Goal: Use online tool/utility: Utilize a website feature to perform a specific function

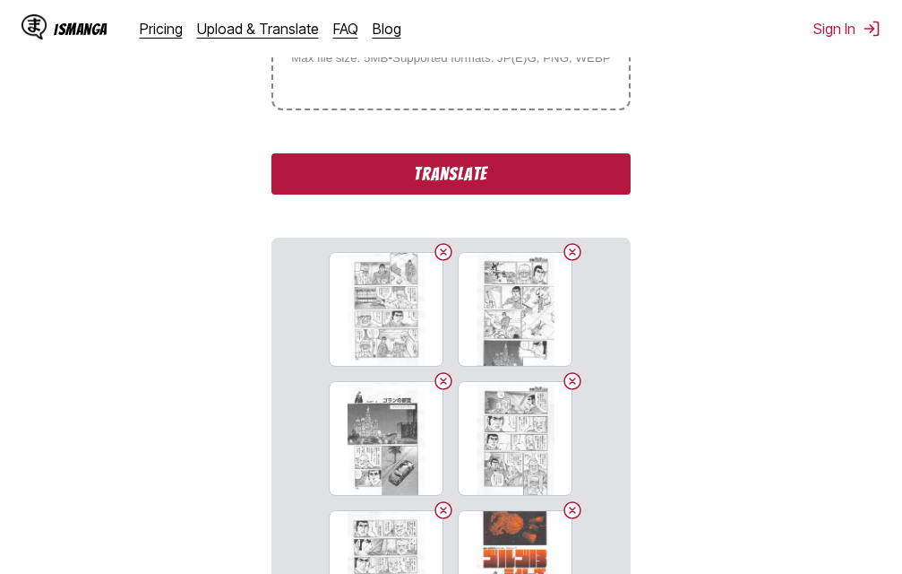
click at [464, 168] on button "Translate" at bounding box center [451, 173] width 358 height 41
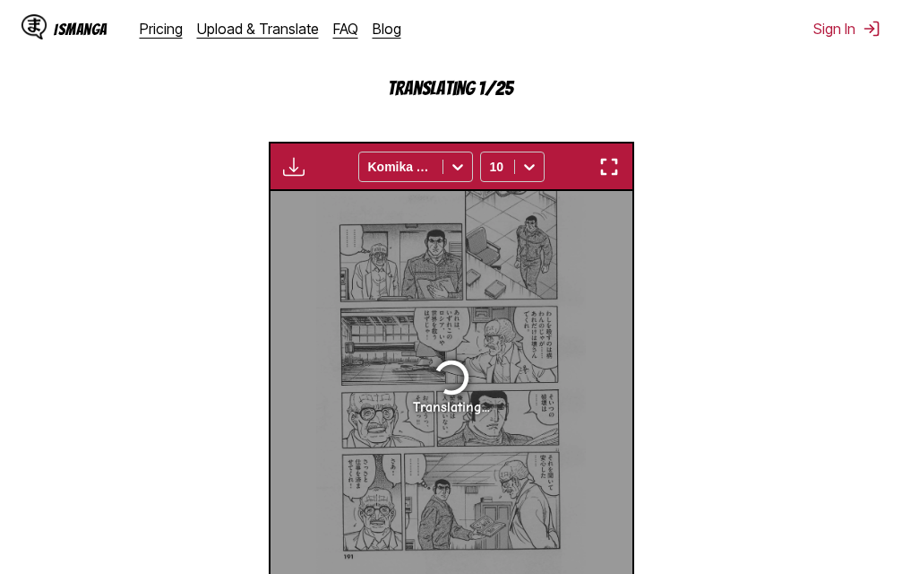
scroll to position [492, 0]
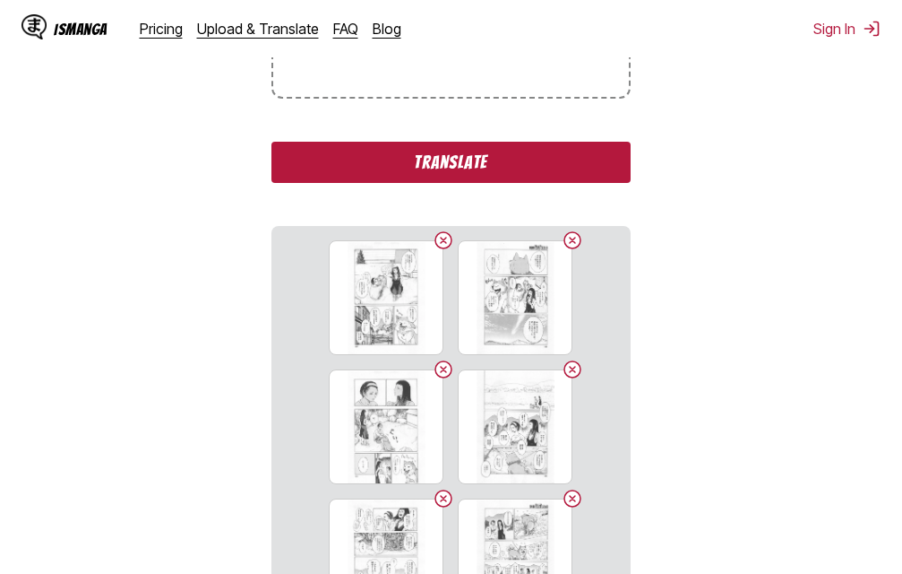
scroll to position [461, 0]
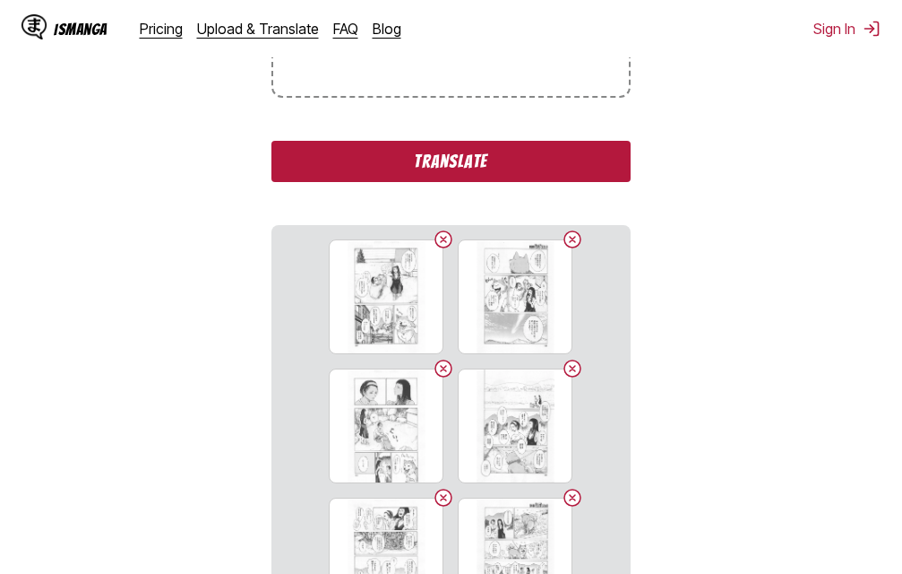
click at [447, 162] on button "Translate" at bounding box center [451, 161] width 358 height 41
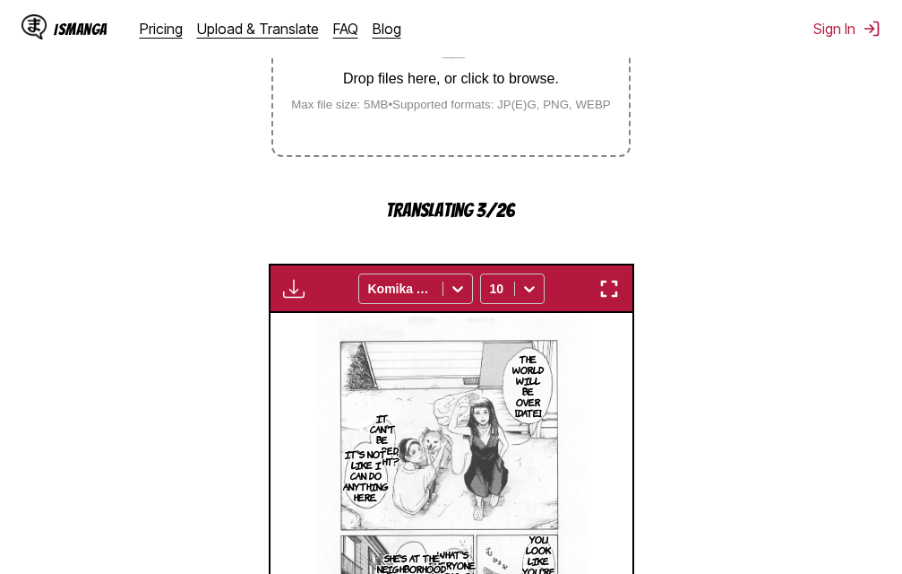
scroll to position [492, 0]
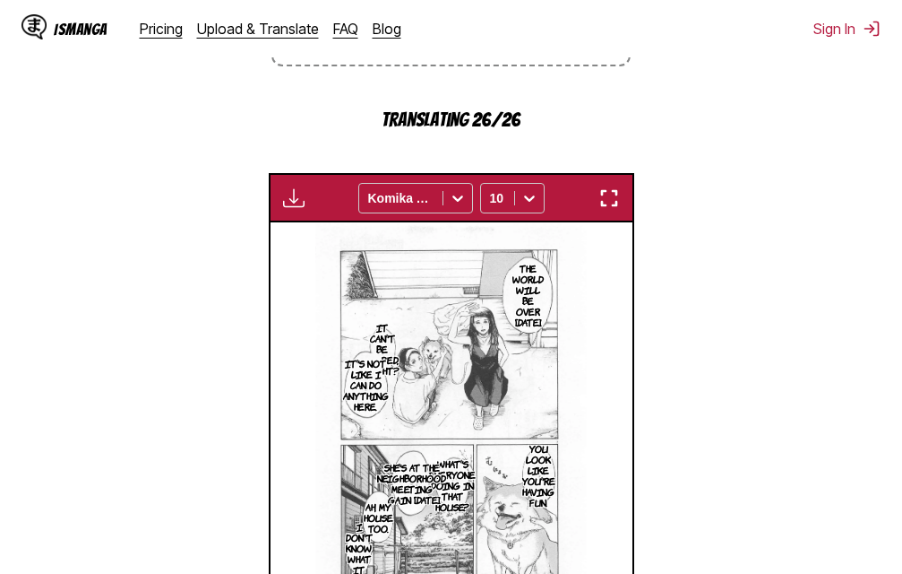
click at [614, 203] on img "button" at bounding box center [610, 198] width 22 height 22
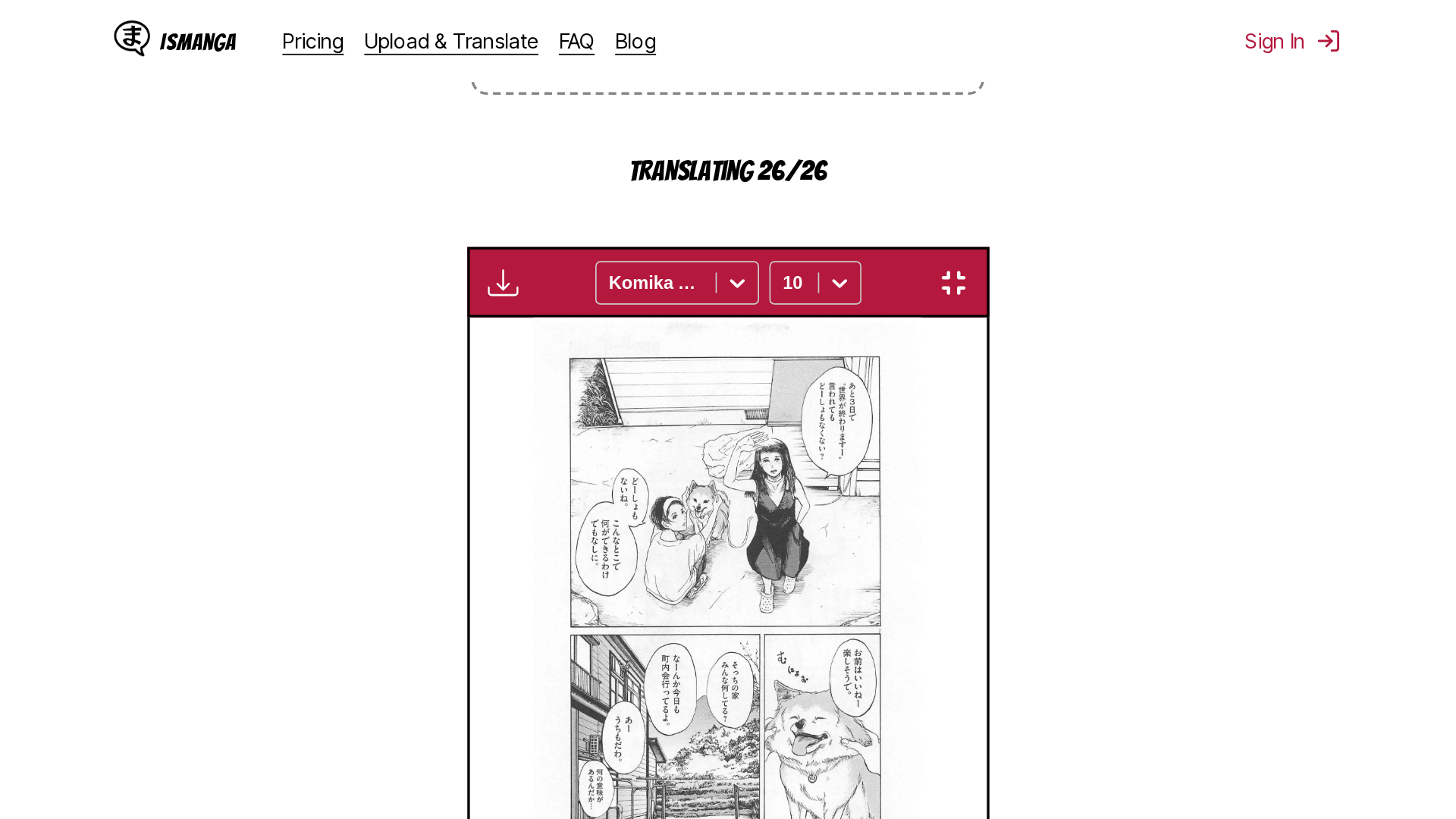
scroll to position [159, 0]
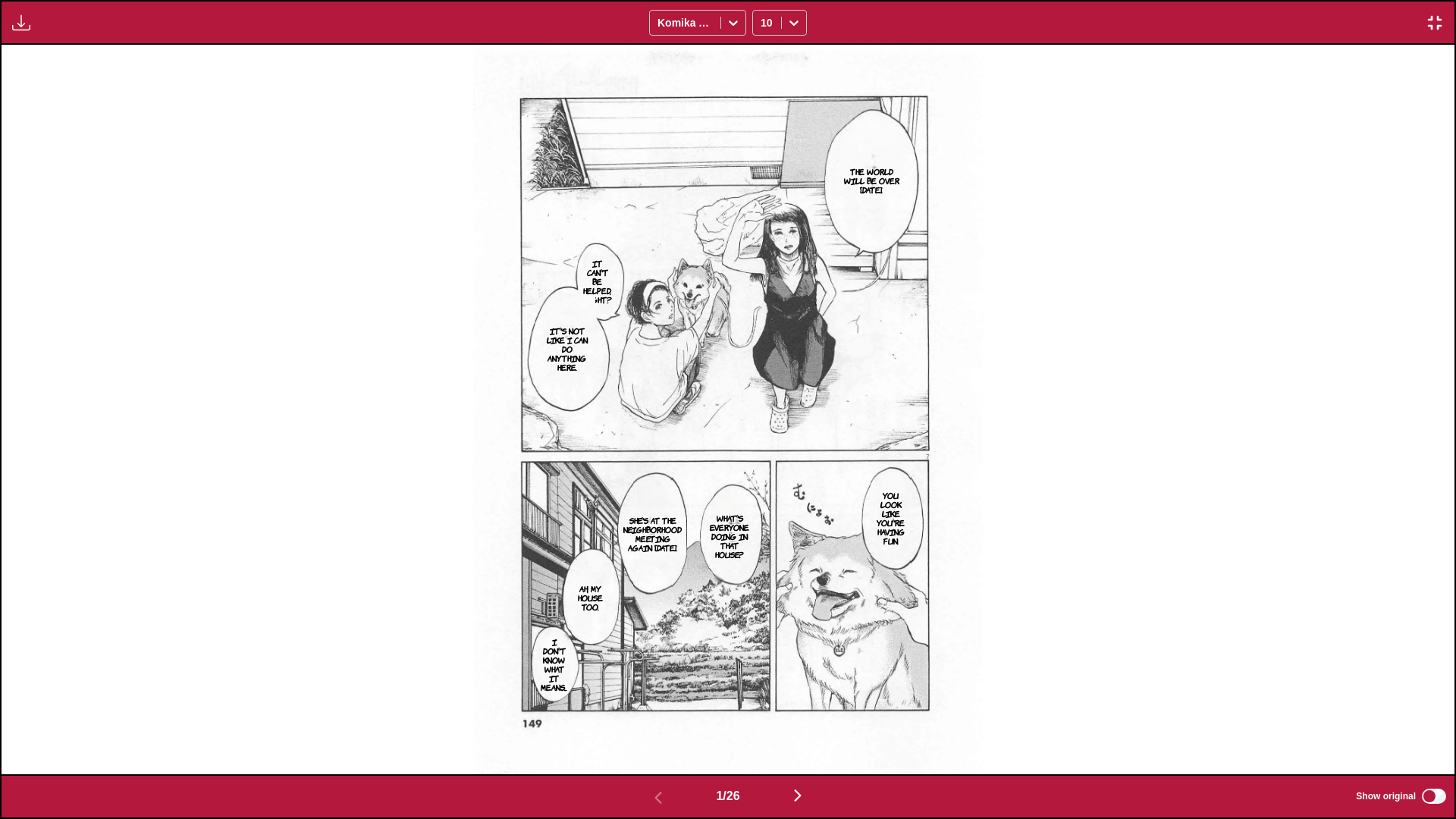
click at [763, 485] on div "The world will be over in three days. It can't be helped, right? It's not like …" at bounding box center [728, 410] width 1453 height 729
click at [763, 485] on img at bounding box center [727, 410] width 508 height 729
click at [763, 485] on img "button" at bounding box center [798, 795] width 19 height 19
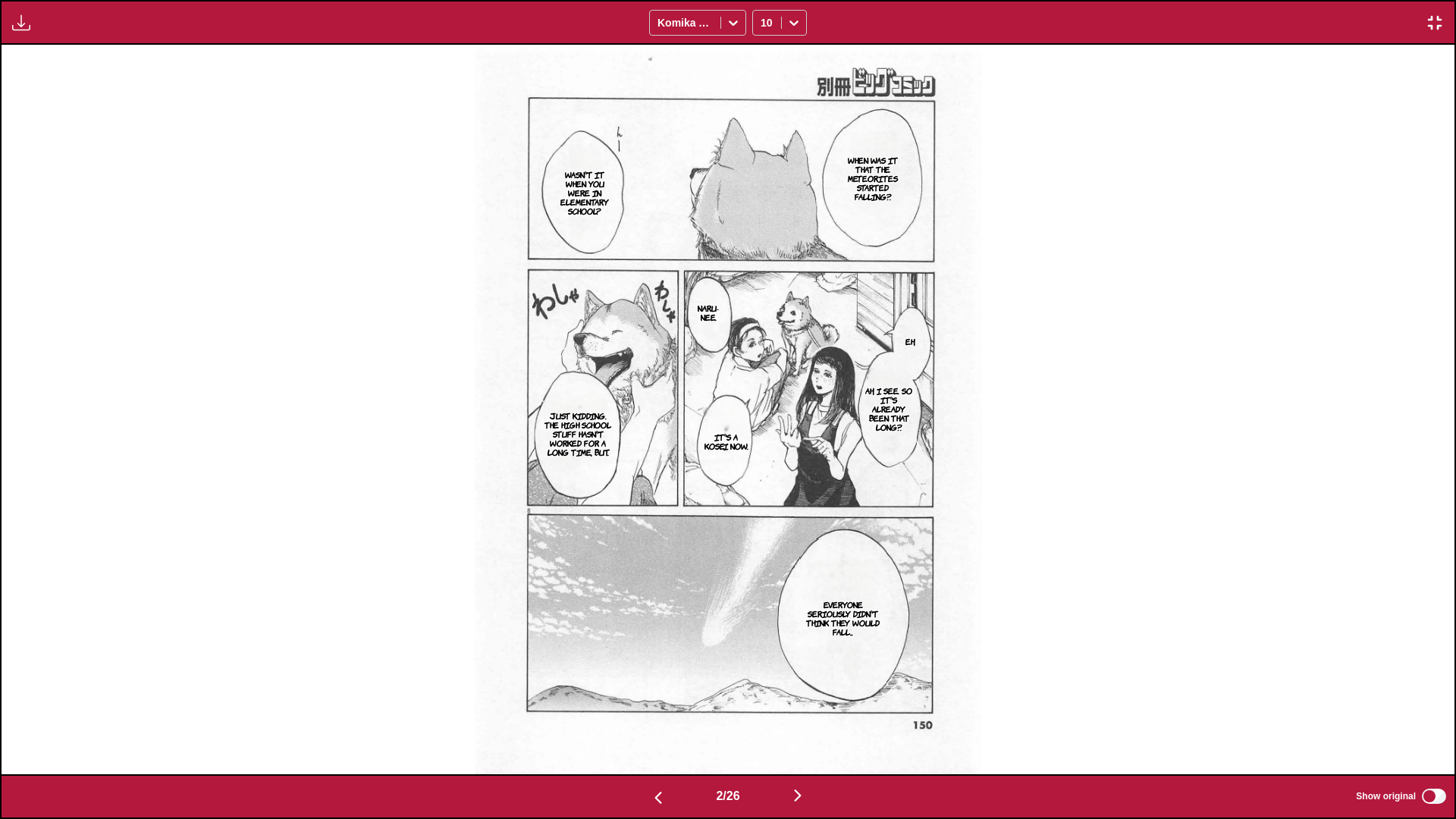
click at [763, 485] on img "button" at bounding box center [798, 795] width 19 height 19
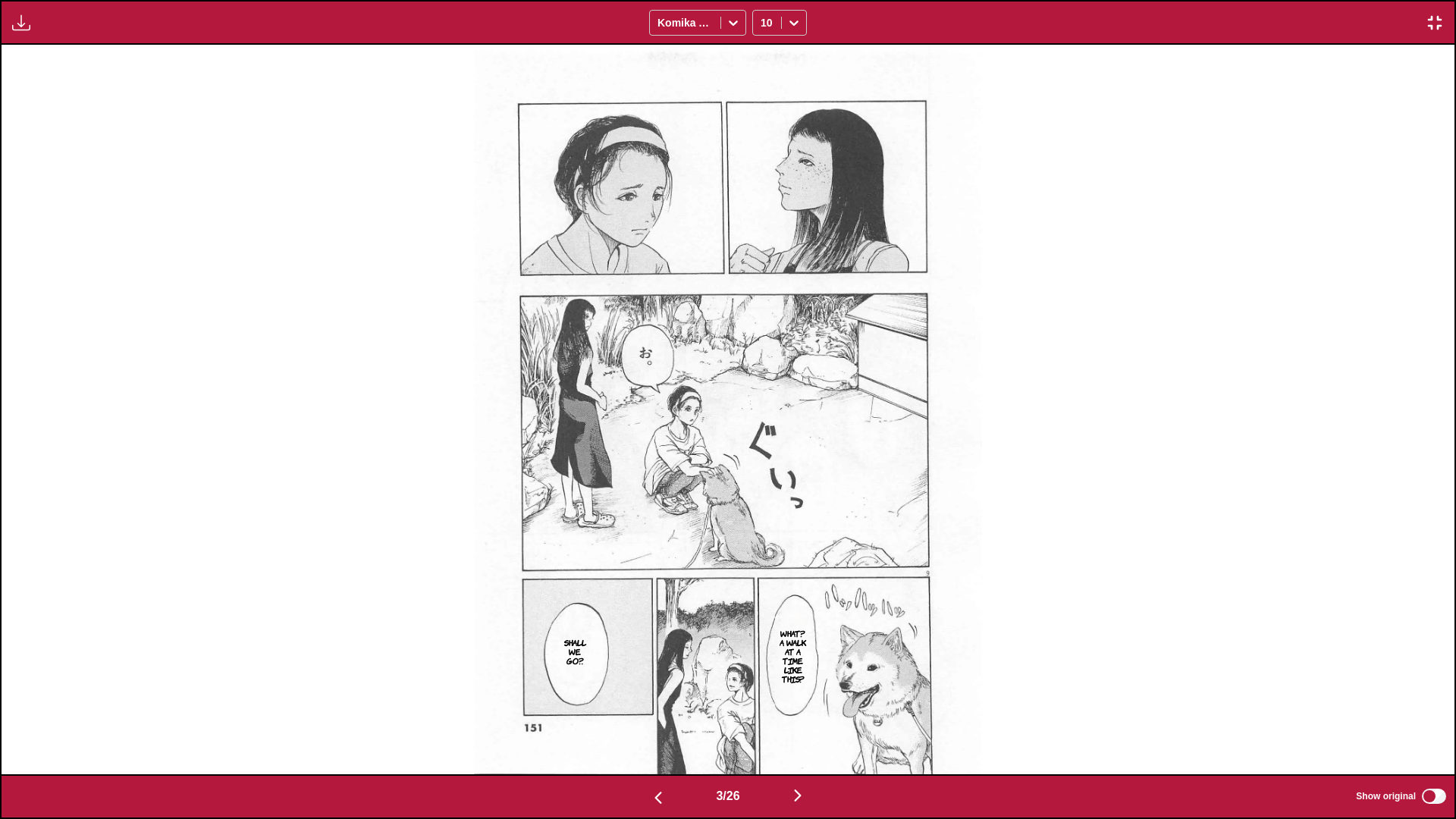
click at [763, 485] on img "button" at bounding box center [798, 795] width 19 height 19
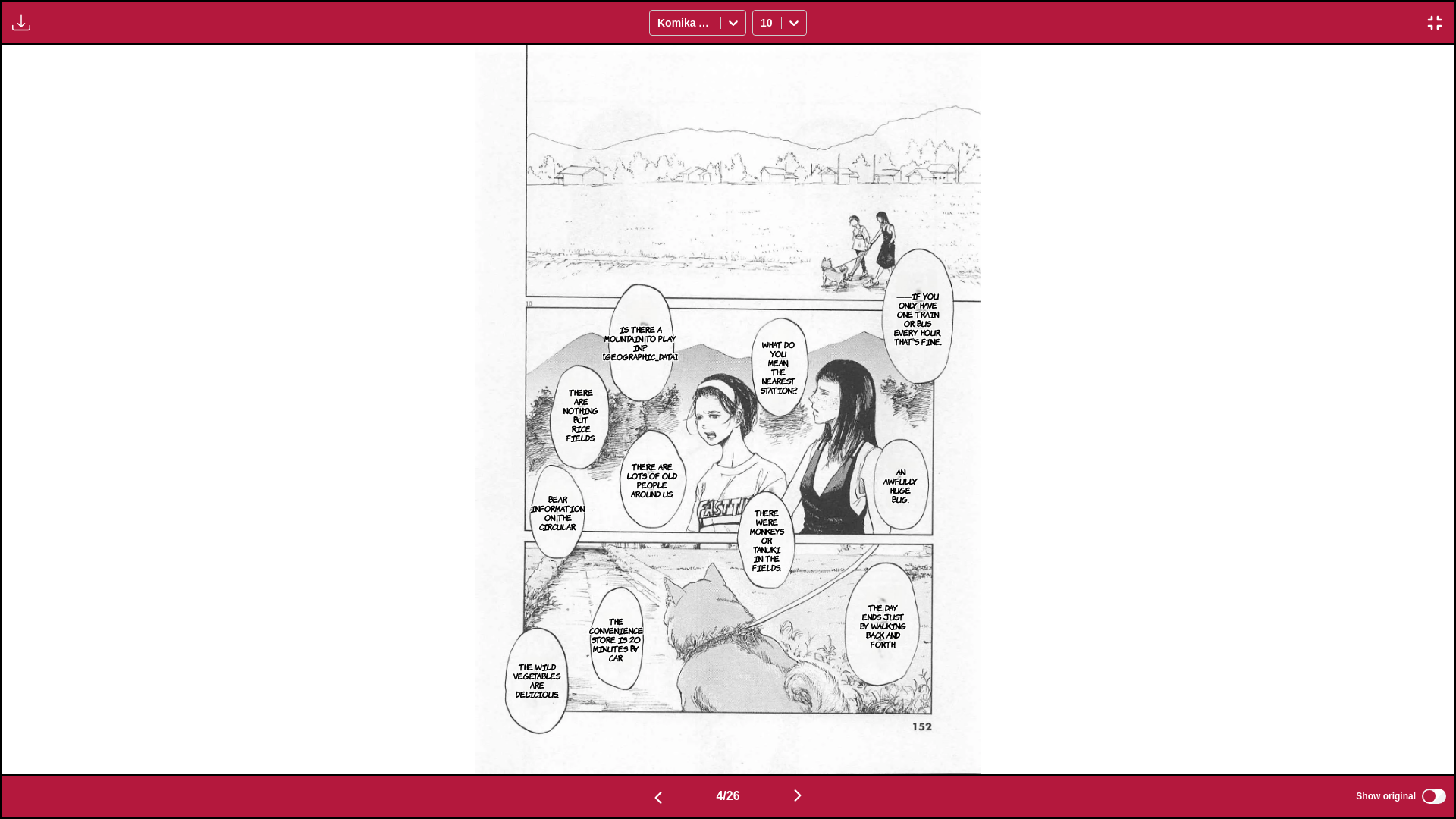
click at [763, 485] on img "button" at bounding box center [798, 795] width 19 height 19
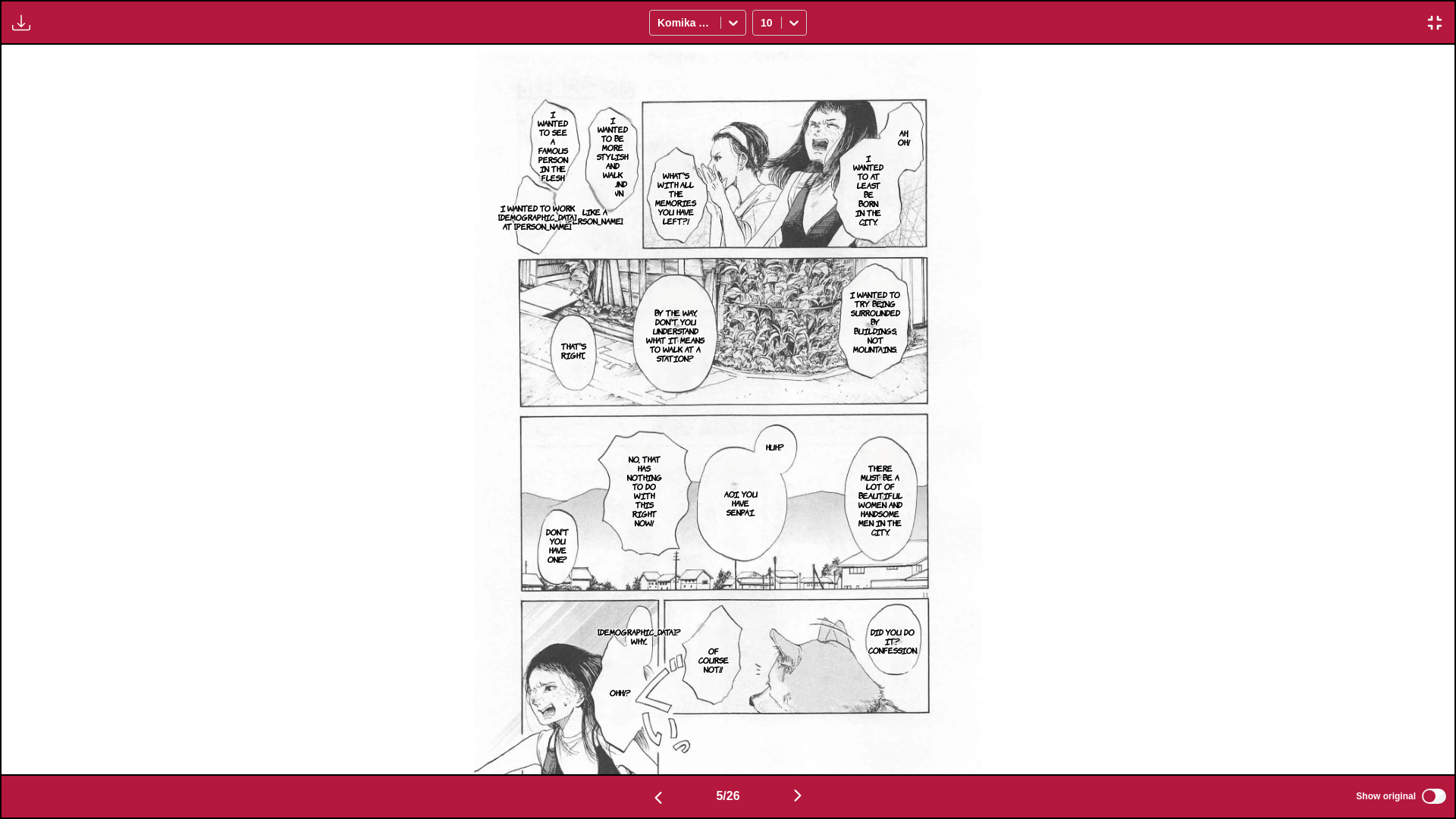
click at [763, 485] on img "button" at bounding box center [798, 795] width 19 height 19
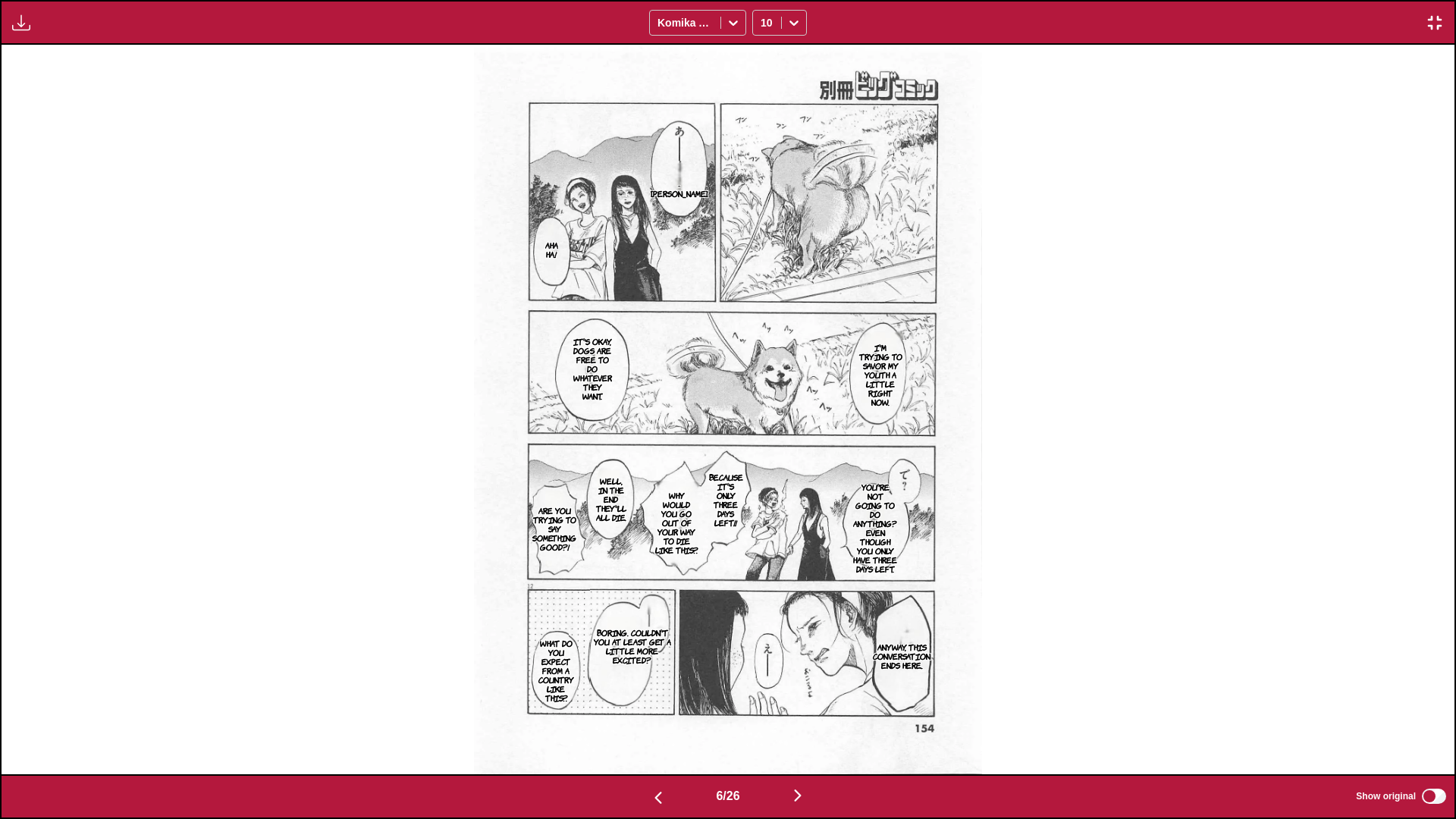
click at [763, 485] on img "button" at bounding box center [798, 795] width 19 height 19
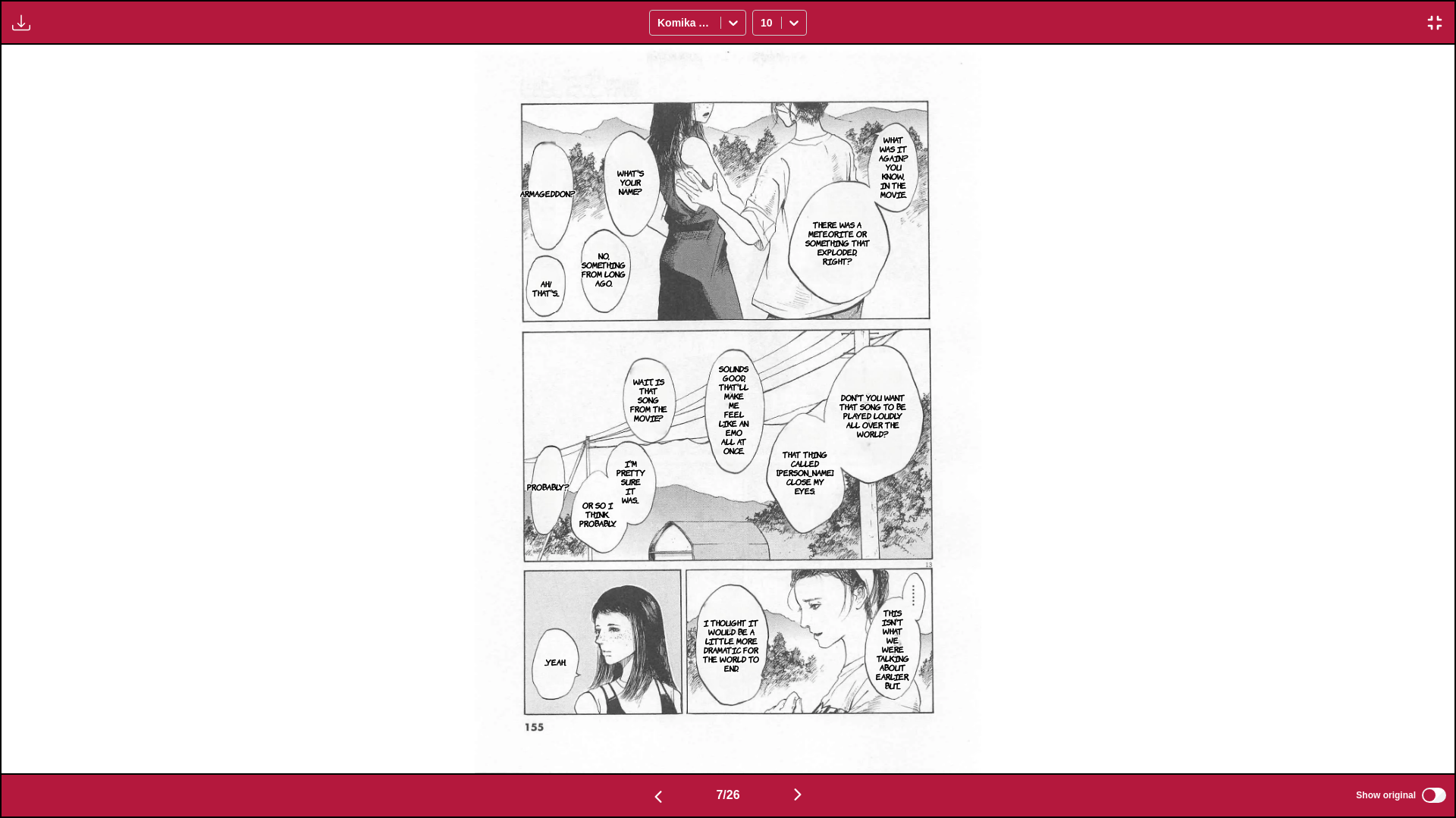
click at [763, 485] on img "button" at bounding box center [798, 794] width 19 height 19
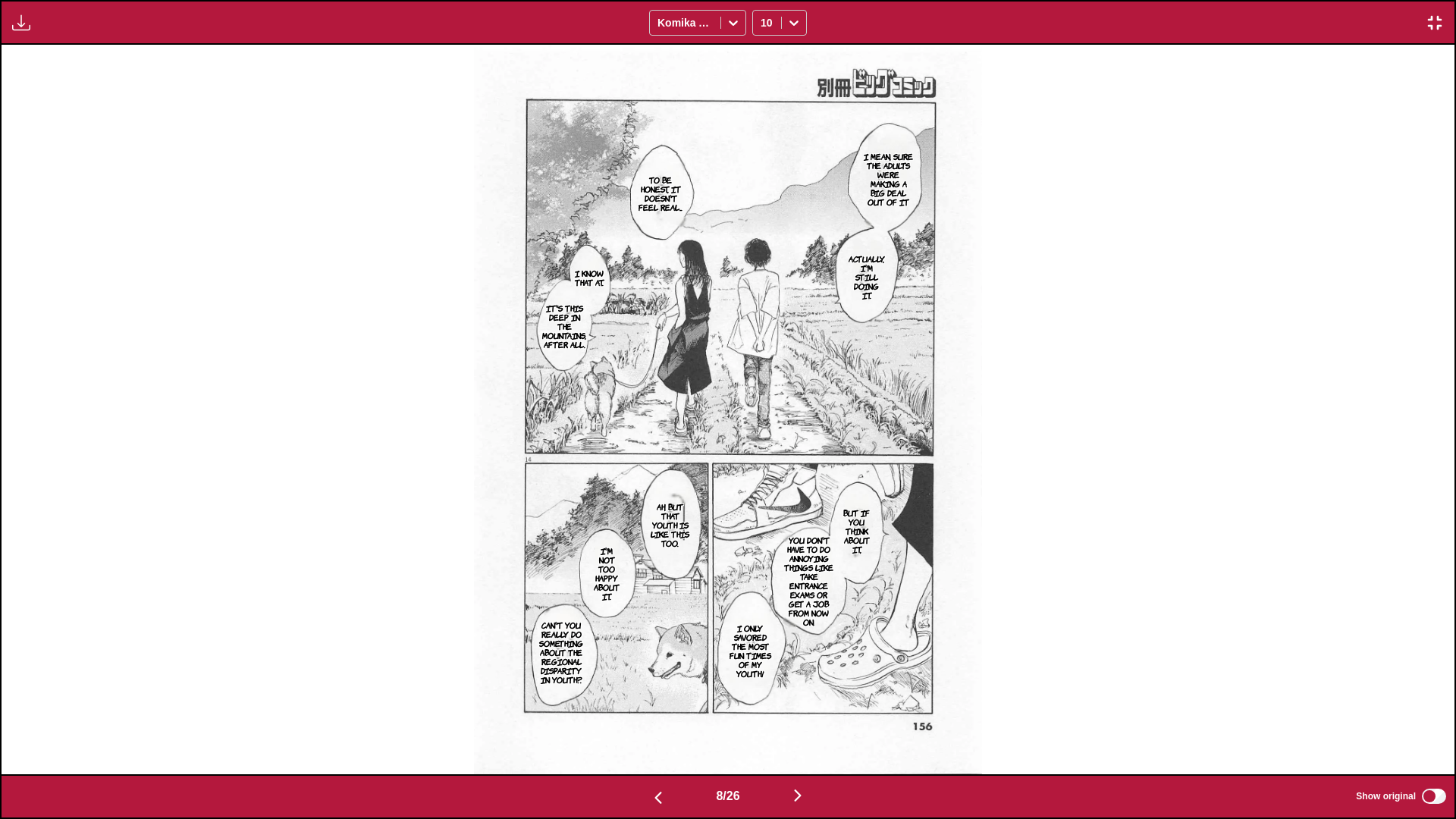
click at [763, 485] on img "button" at bounding box center [798, 795] width 19 height 19
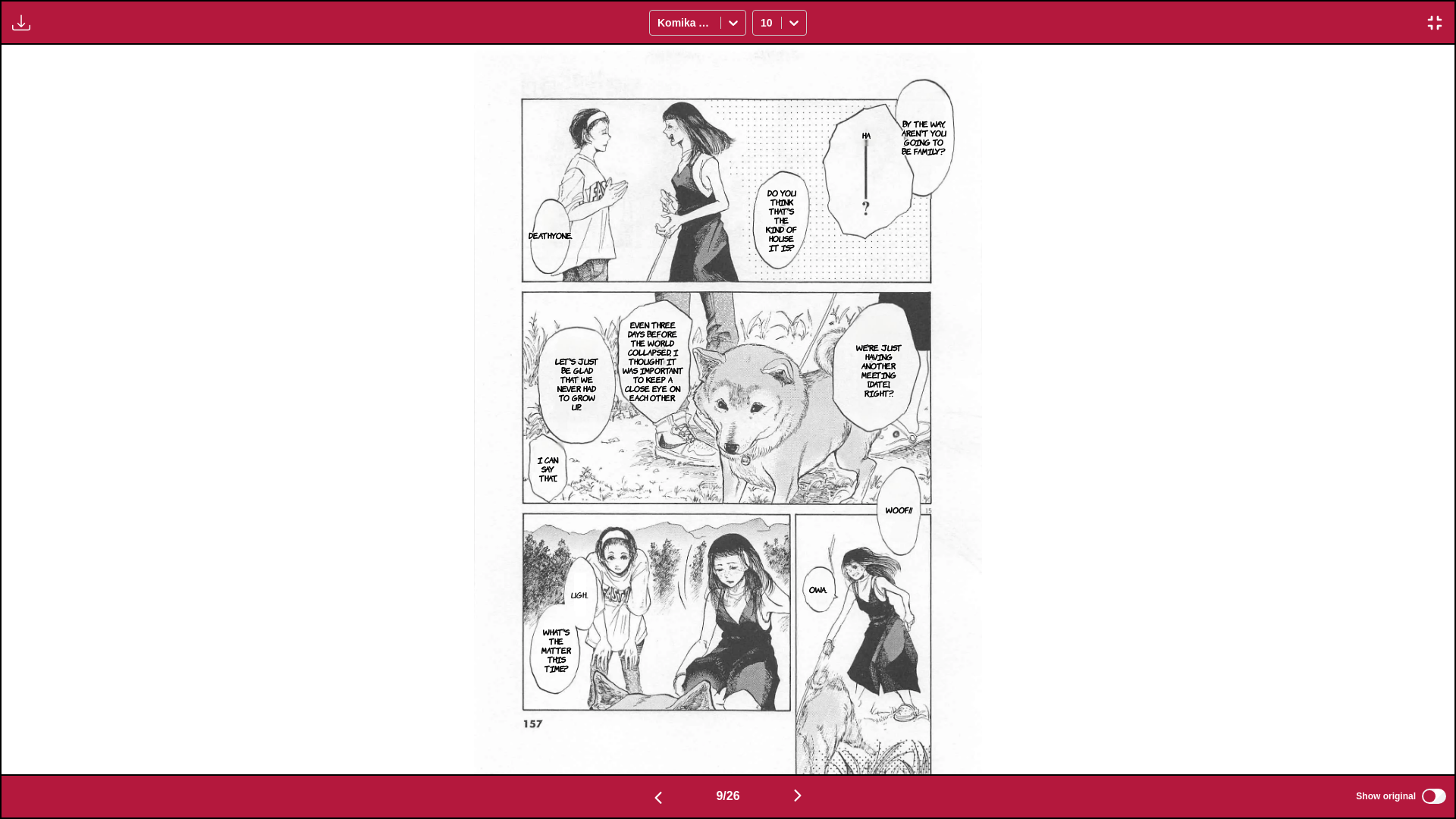
click at [763, 485] on img "button" at bounding box center [798, 795] width 19 height 19
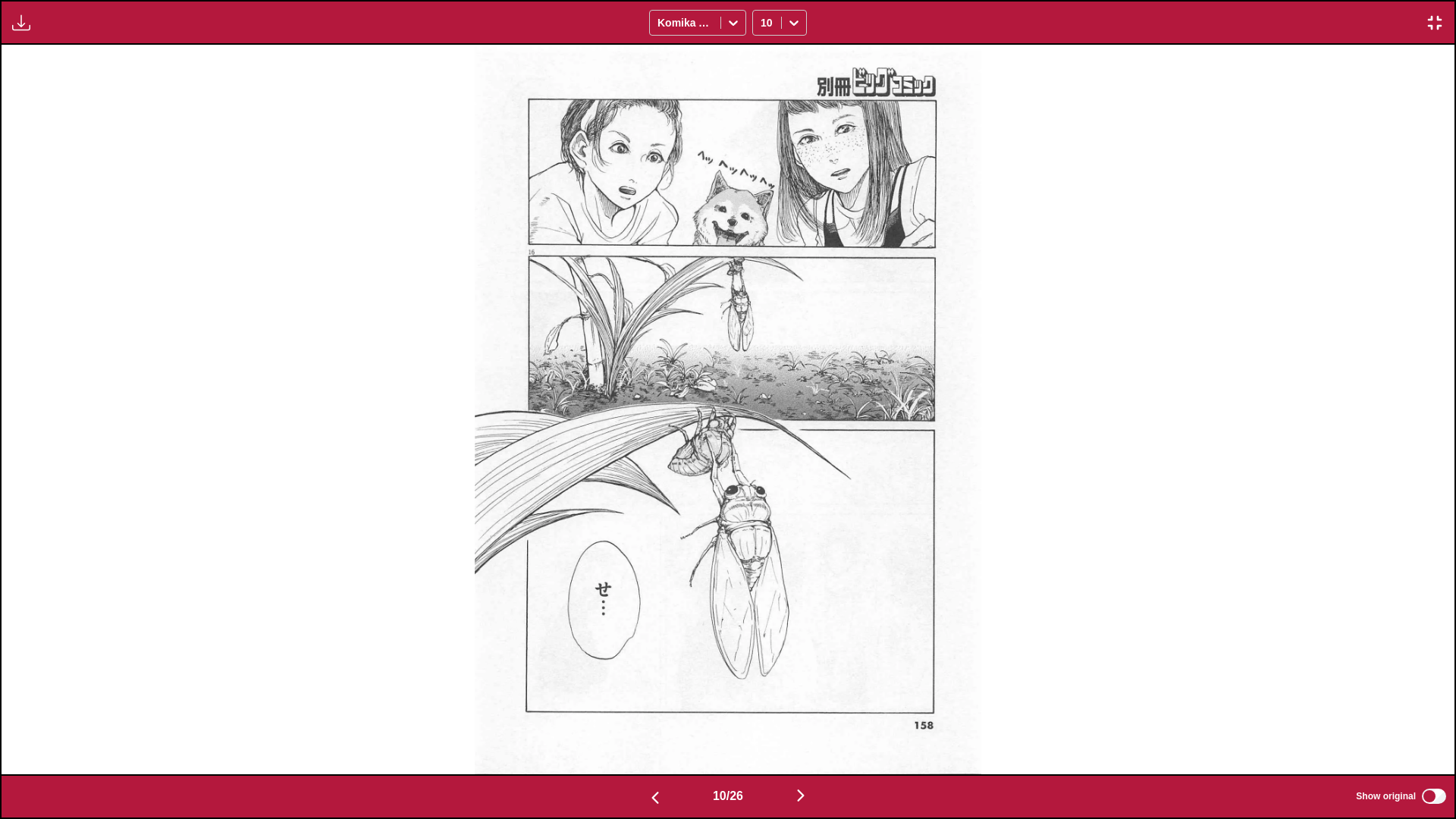
click at [763, 485] on img "button" at bounding box center [801, 795] width 19 height 19
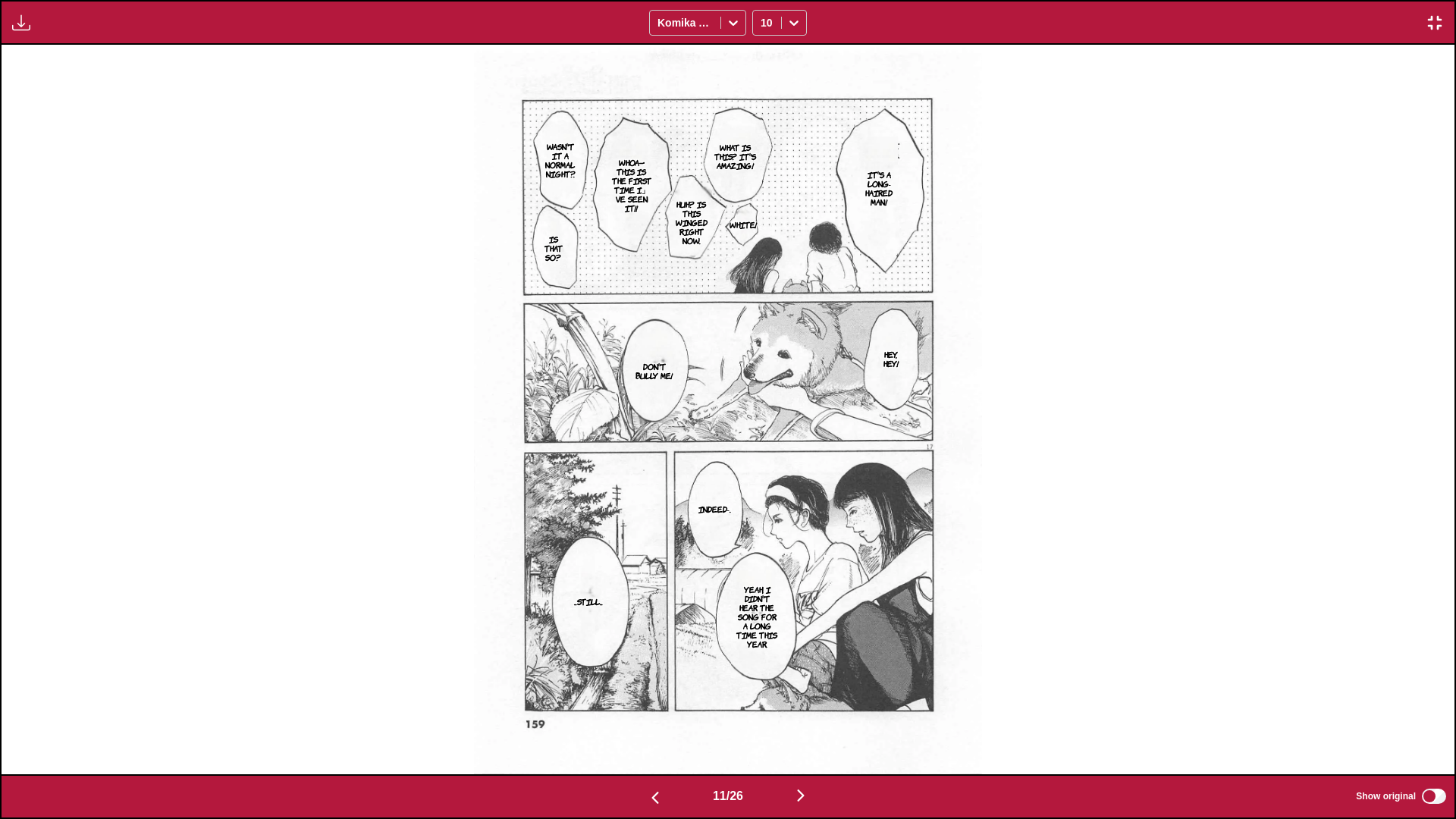
click at [763, 485] on img "button" at bounding box center [801, 795] width 19 height 19
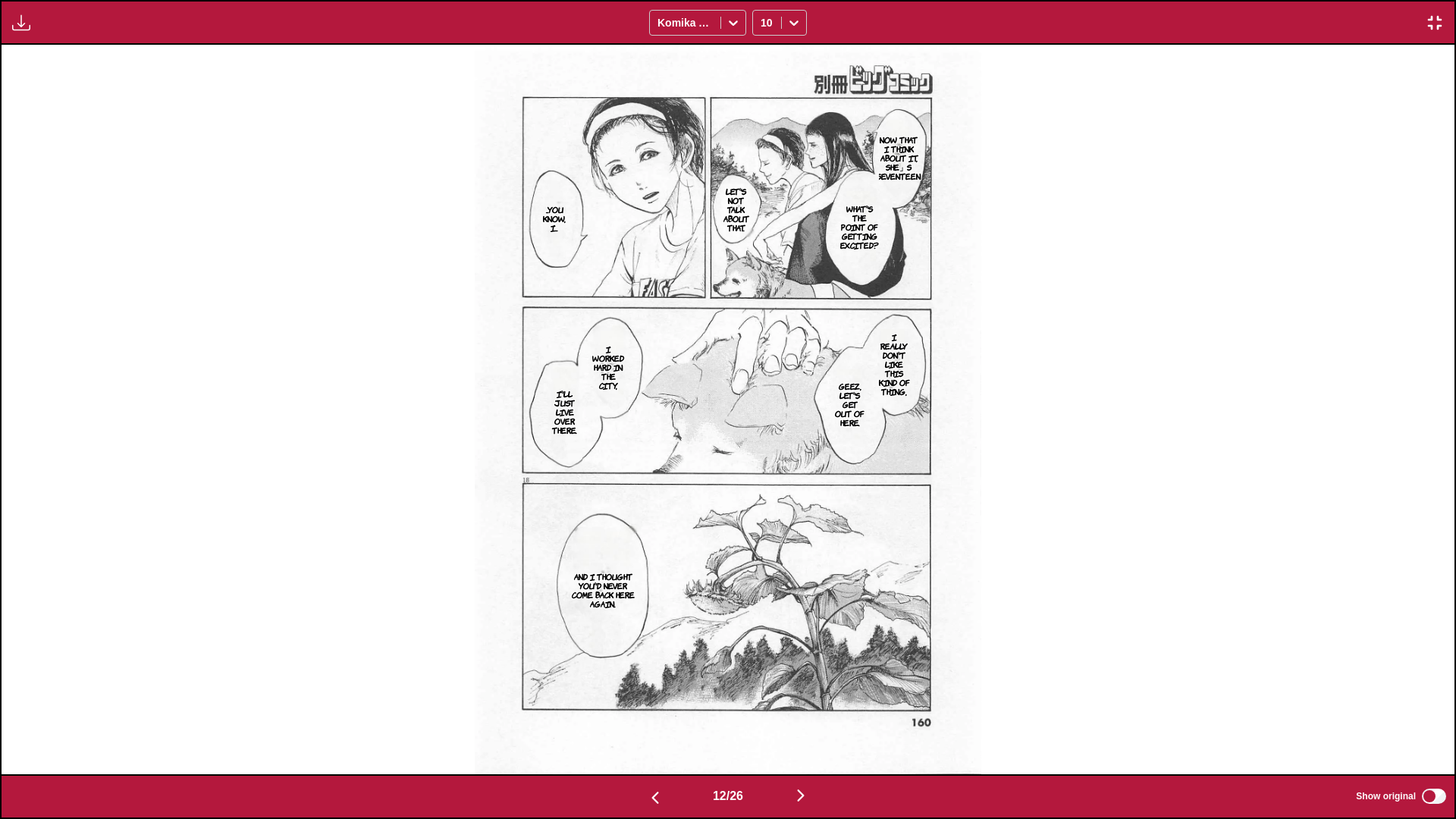
click at [763, 485] on img "button" at bounding box center [801, 795] width 19 height 19
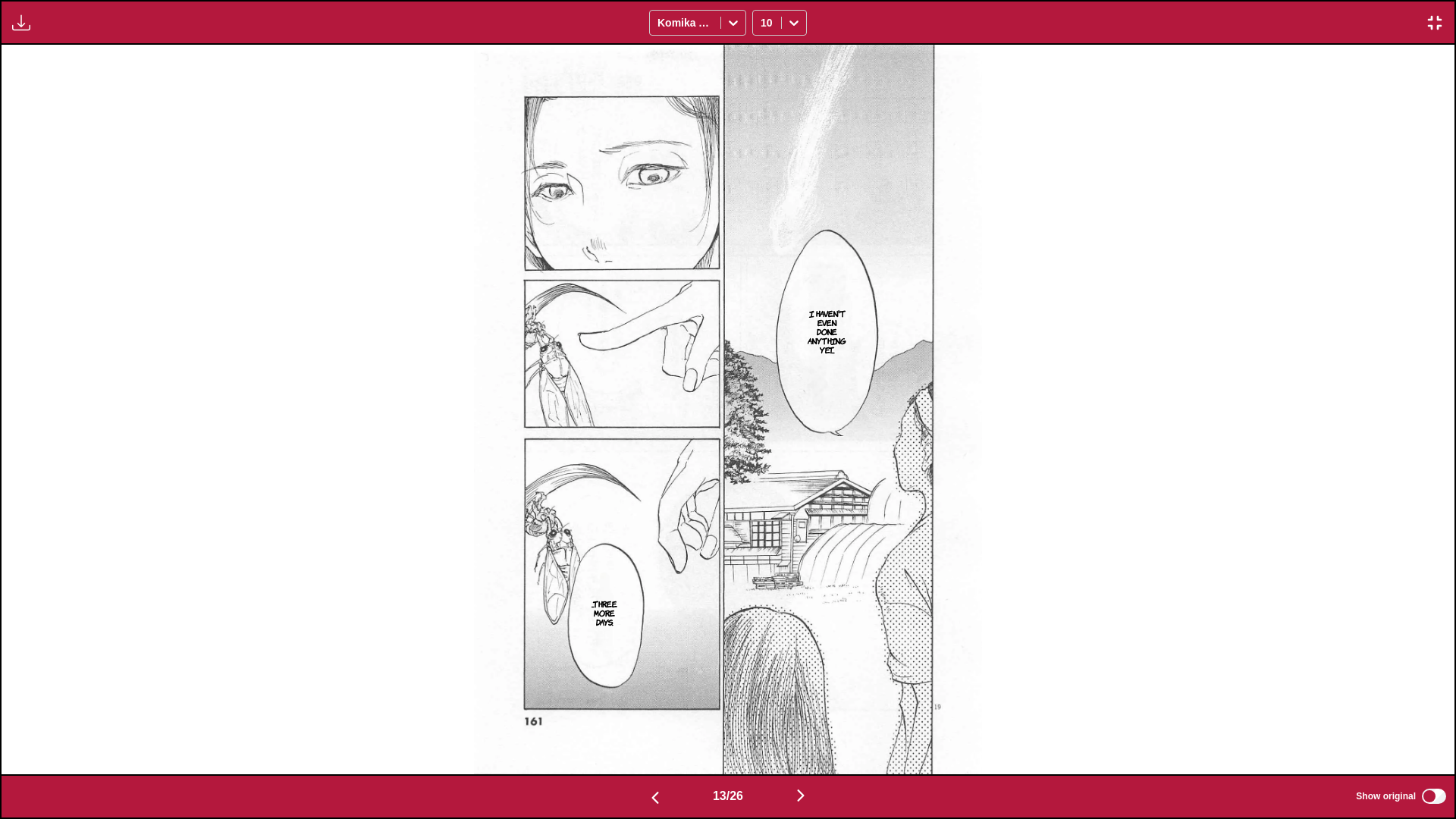
click at [763, 485] on img "button" at bounding box center [801, 795] width 19 height 19
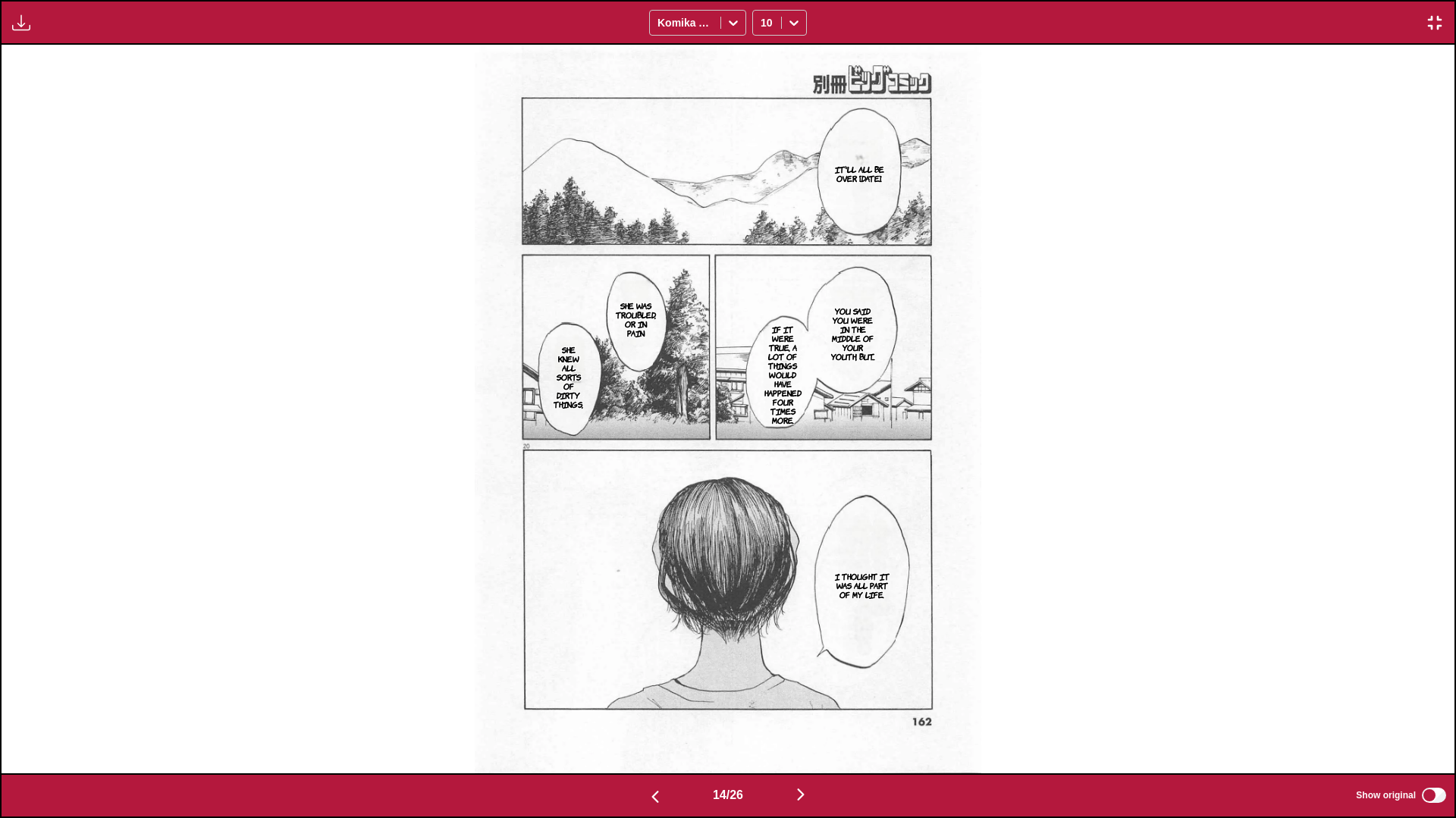
click at [763, 485] on img "button" at bounding box center [801, 794] width 19 height 19
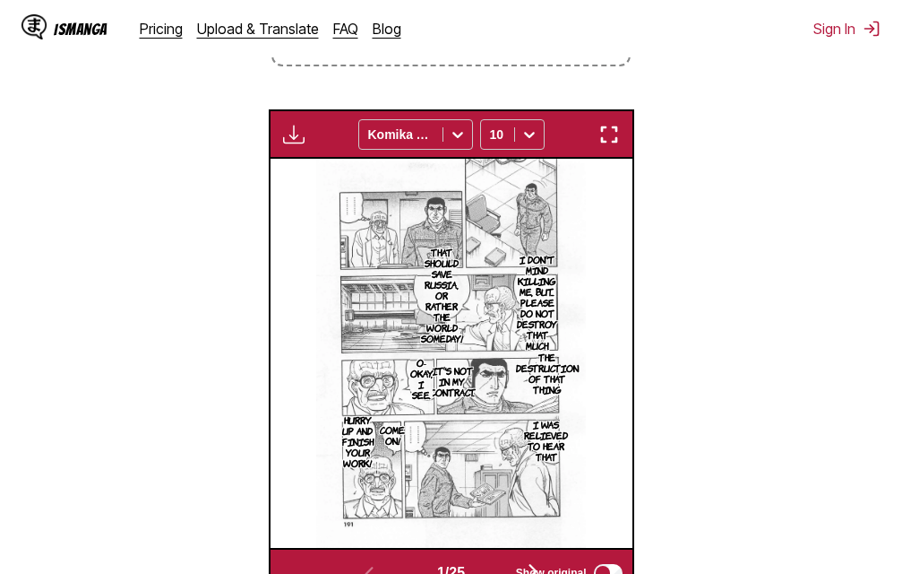
scroll to position [492, 0]
click at [609, 137] on img "button" at bounding box center [610, 135] width 22 height 22
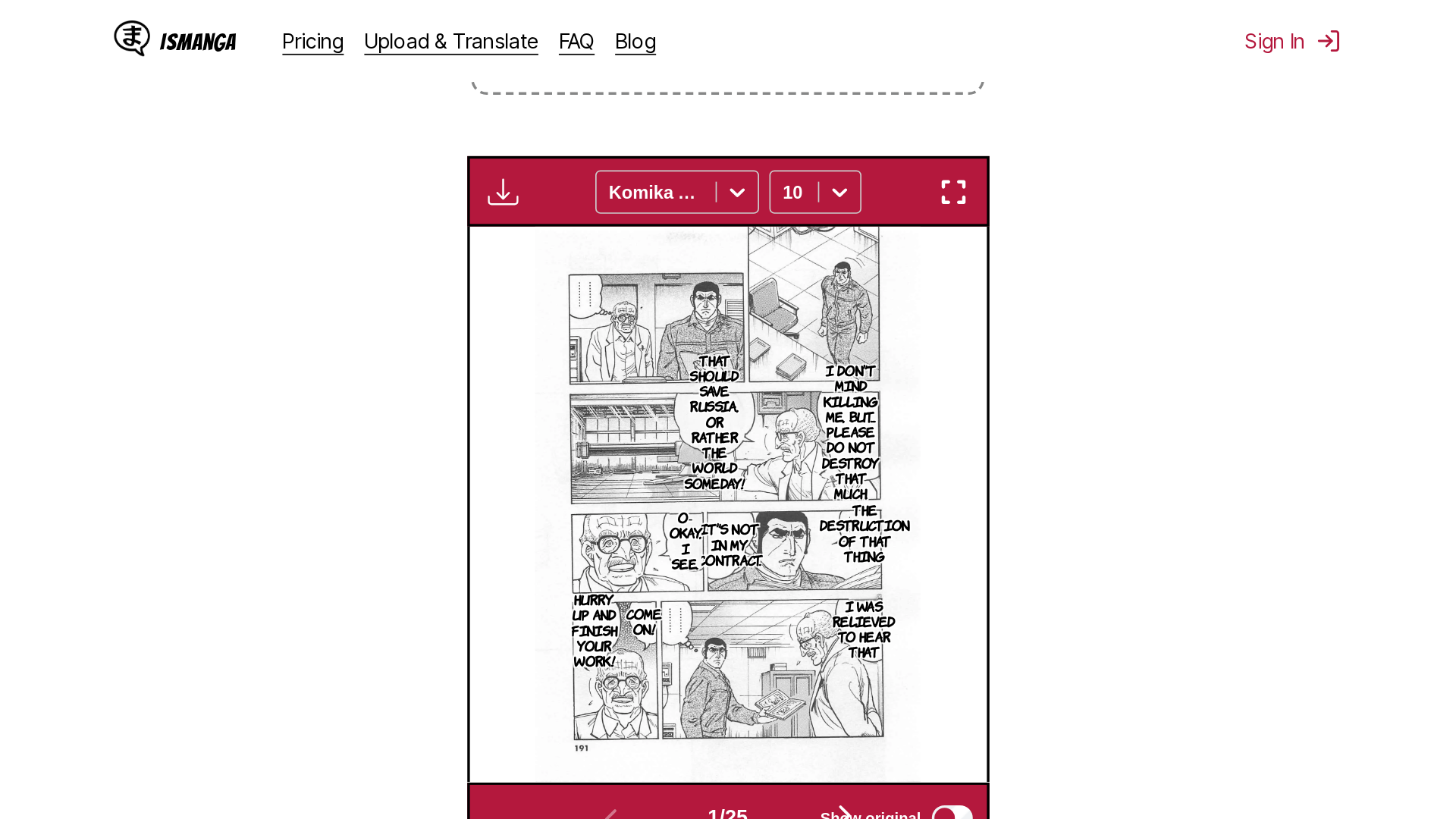
scroll to position [159, 0]
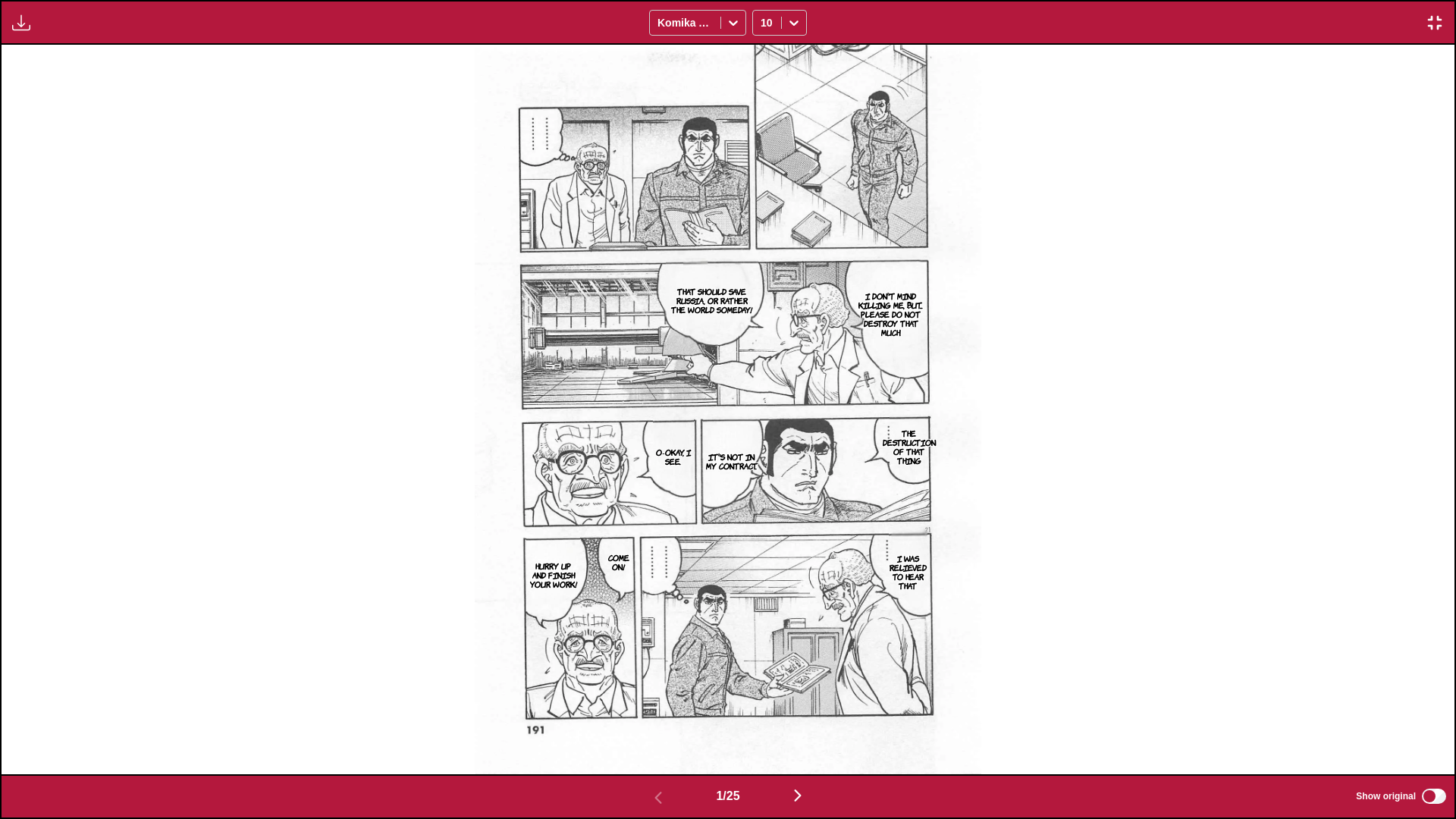
click at [763, 30] on img "button" at bounding box center [1435, 23] width 19 height 19
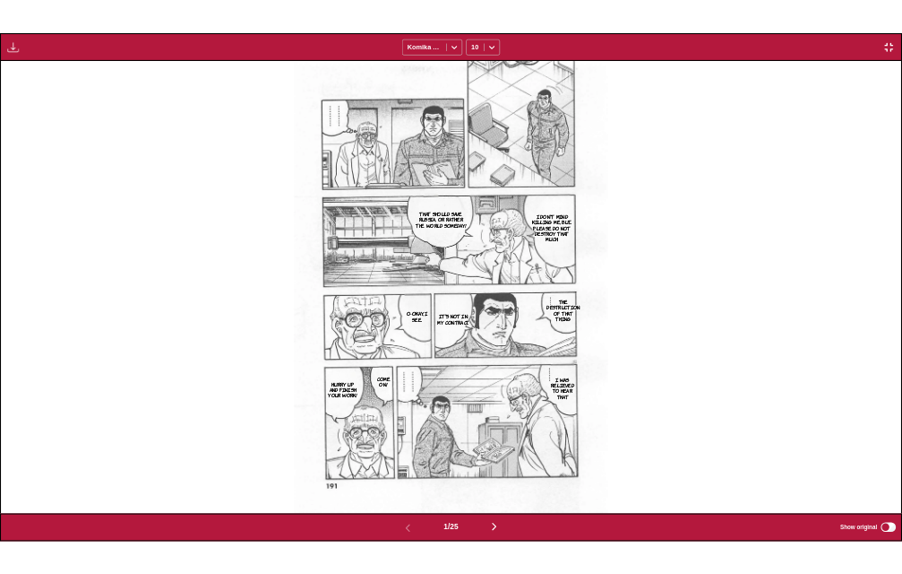
scroll to position [469, 0]
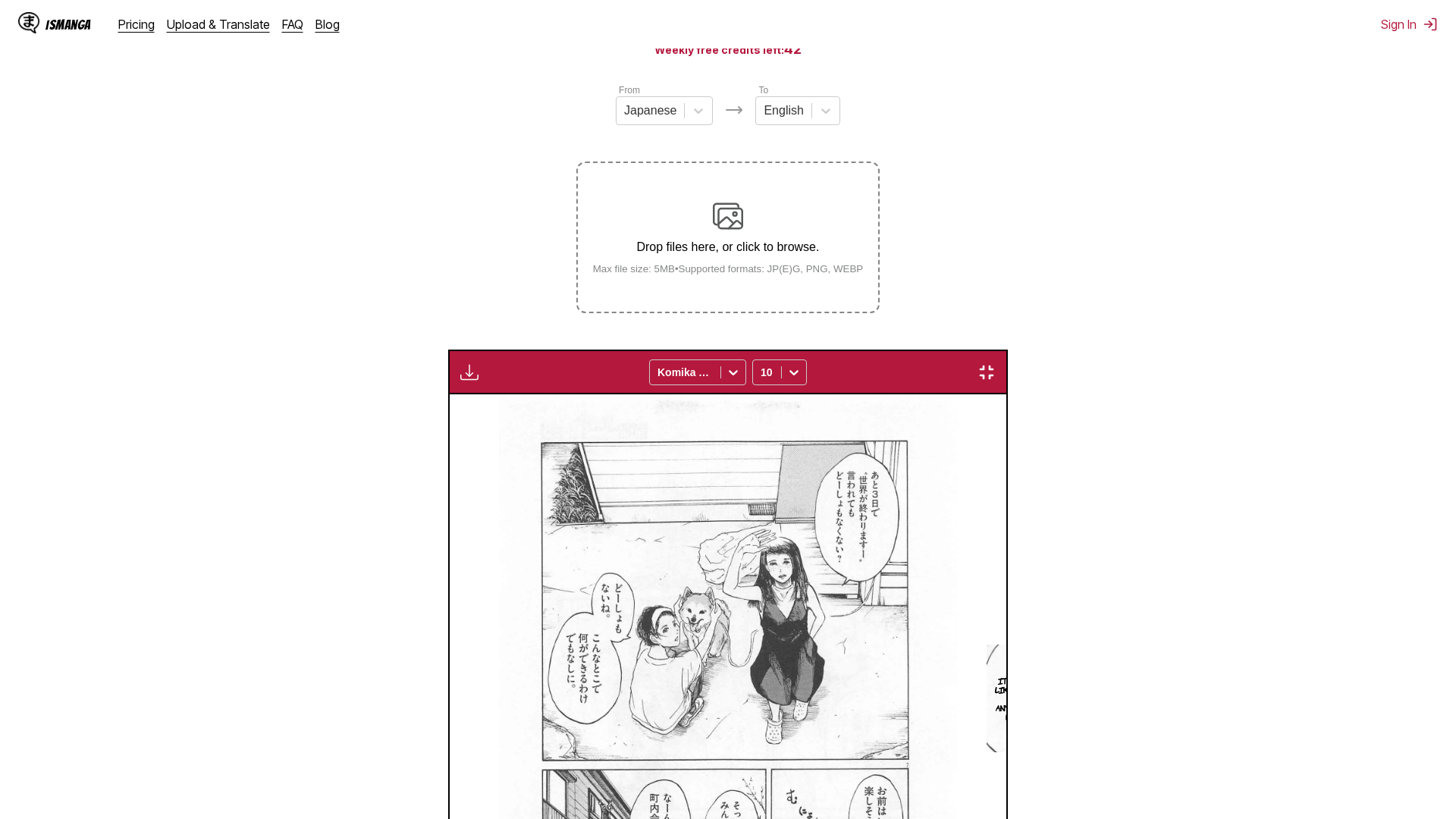
scroll to position [0, 20337]
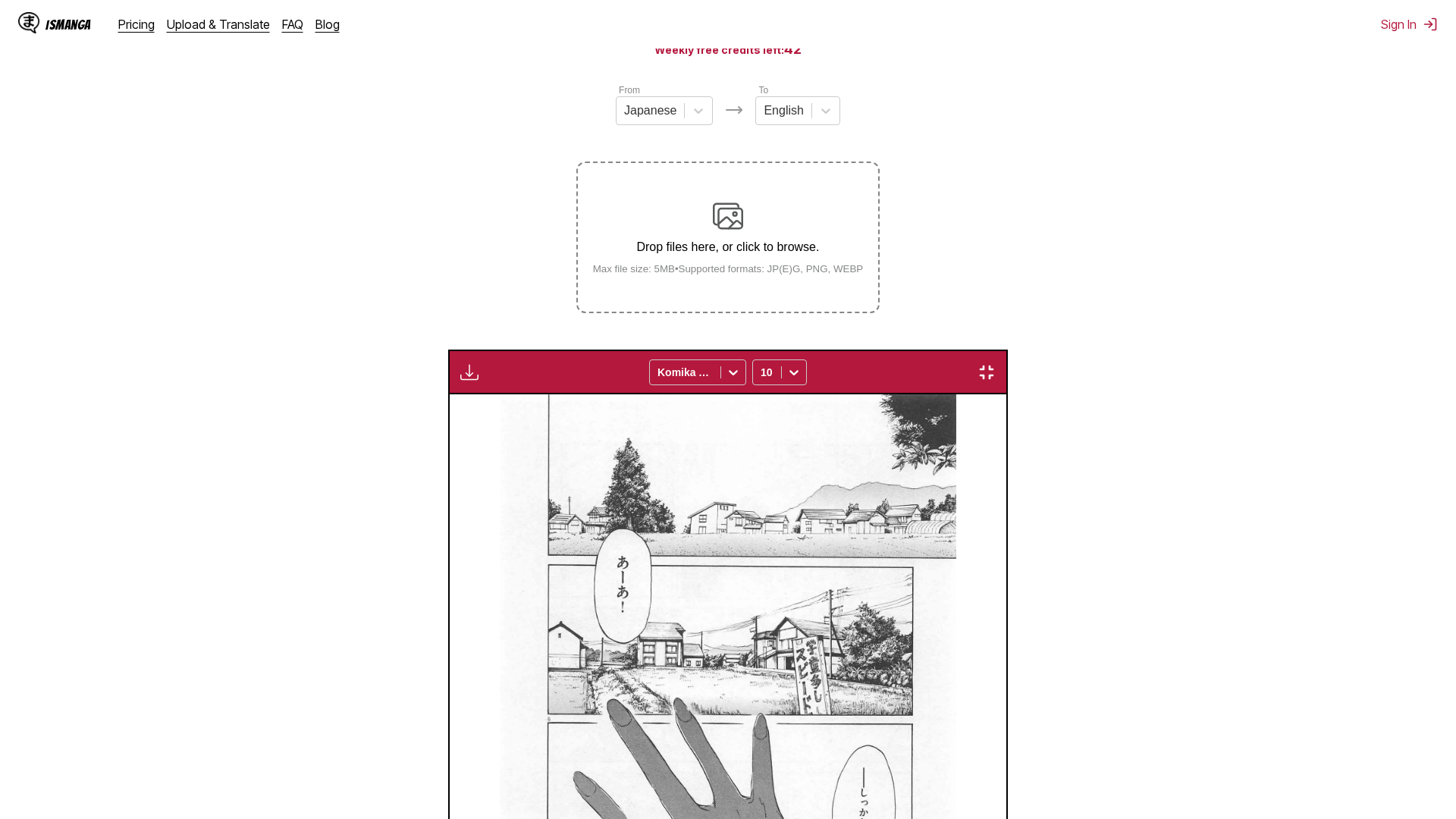
drag, startPoint x: 0, startPoint y: 0, endPoint x: 522, endPoint y: 541, distance: 751.8
drag, startPoint x: 522, startPoint y: 541, endPoint x: 498, endPoint y: 559, distance: 30.0
drag, startPoint x: 498, startPoint y: 559, endPoint x: 294, endPoint y: 734, distance: 268.8
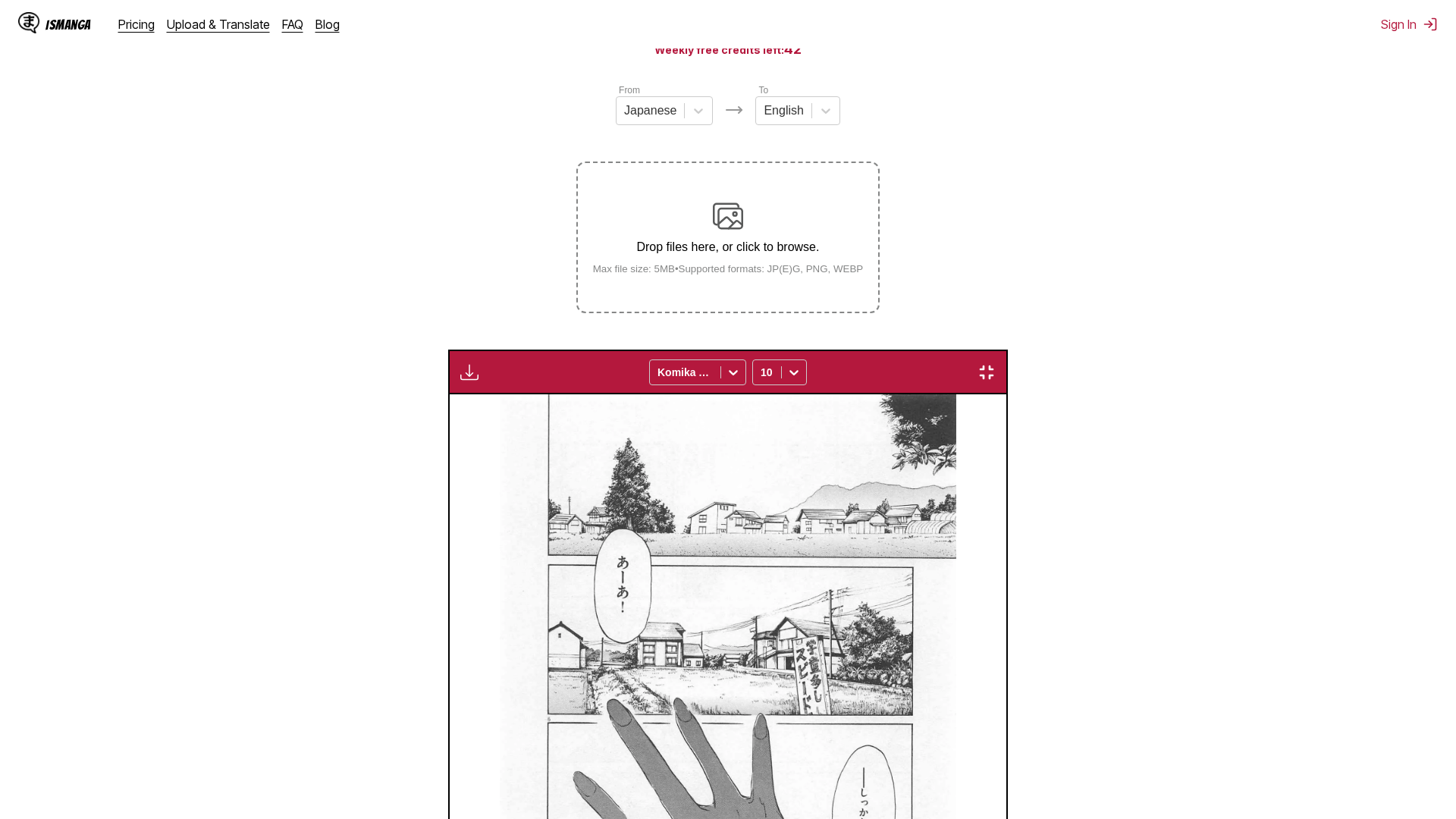
drag, startPoint x: 285, startPoint y: 771, endPoint x: 1383, endPoint y: 404, distance: 1157.7
click at [996, 363] on img "button" at bounding box center [986, 372] width 19 height 19
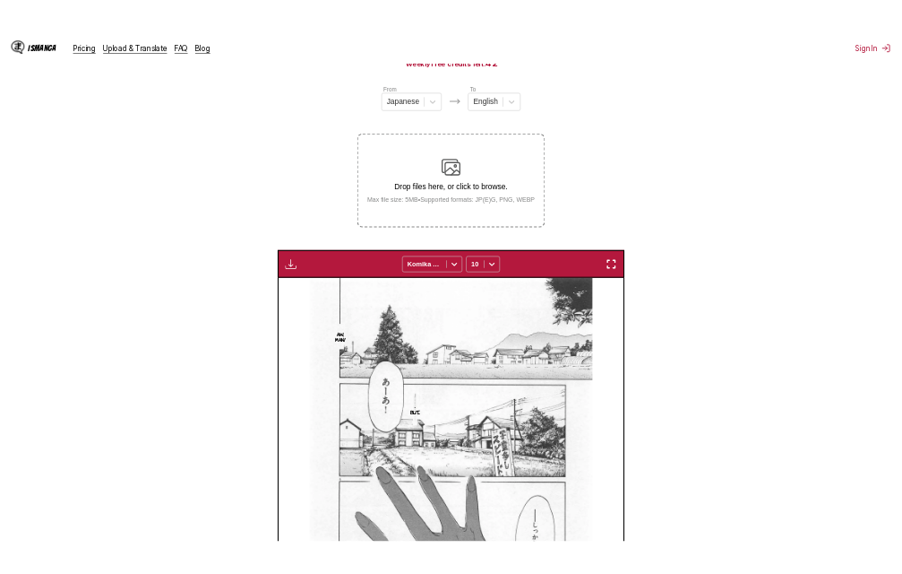
scroll to position [0, 5069]
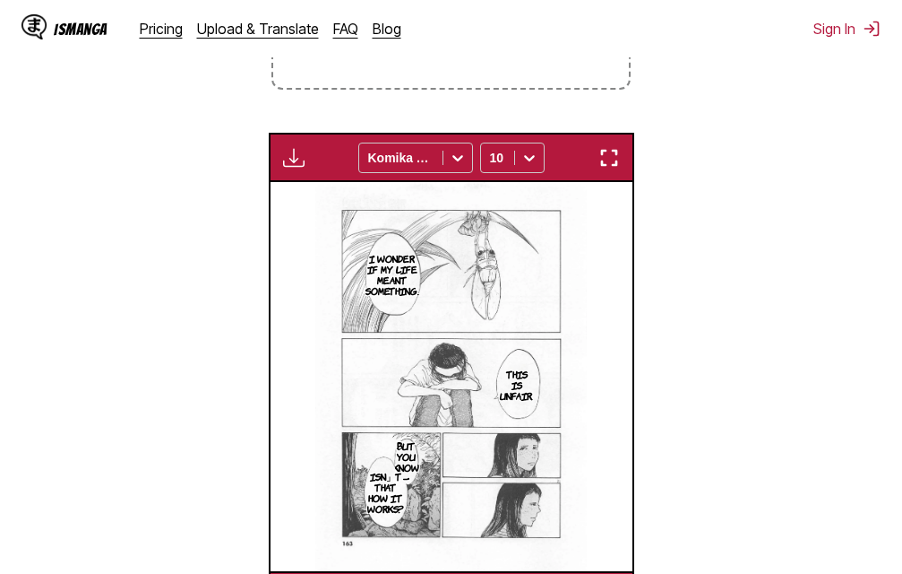
click at [612, 151] on img "button" at bounding box center [610, 158] width 22 height 22
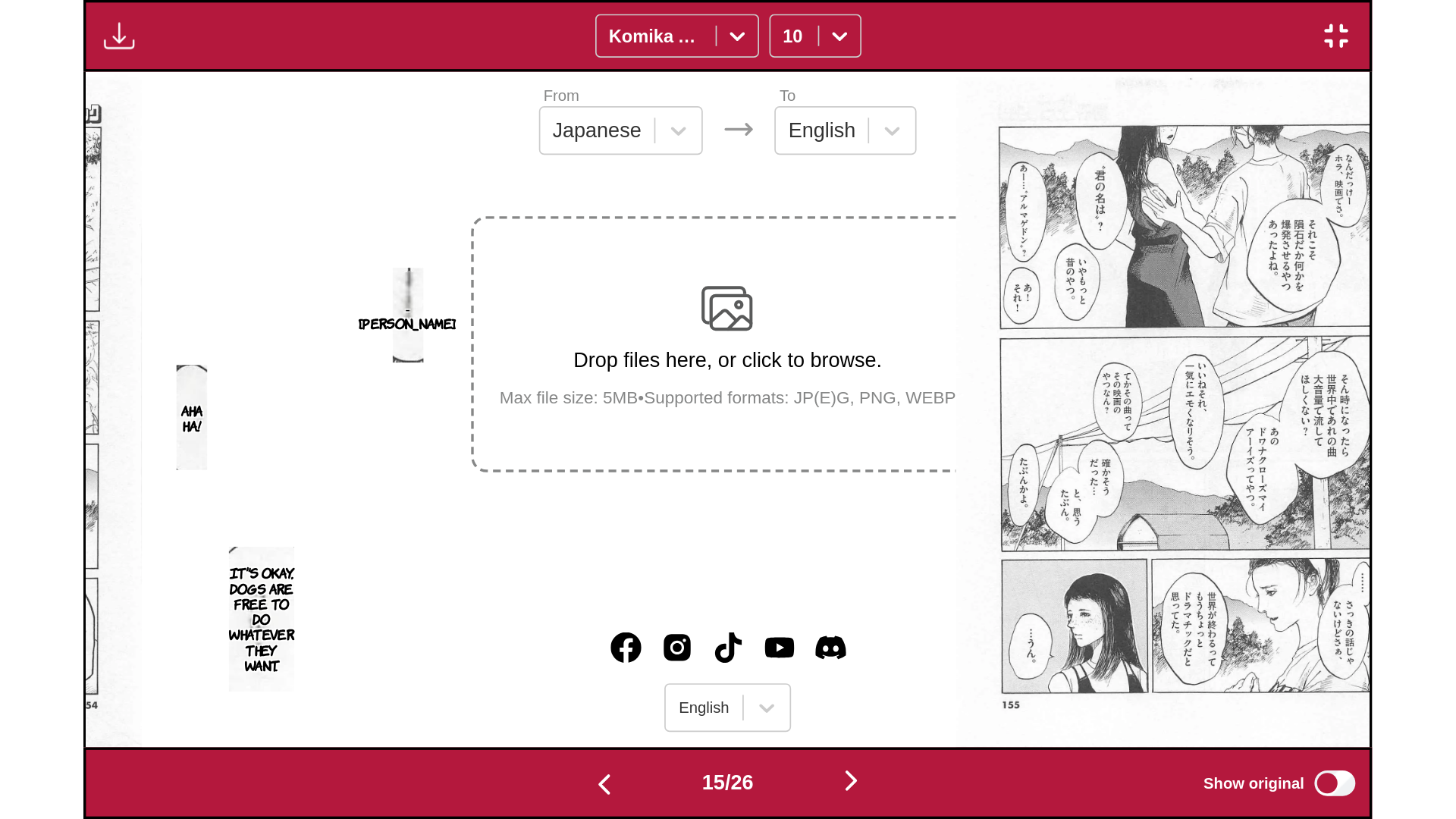
scroll to position [0, 20337]
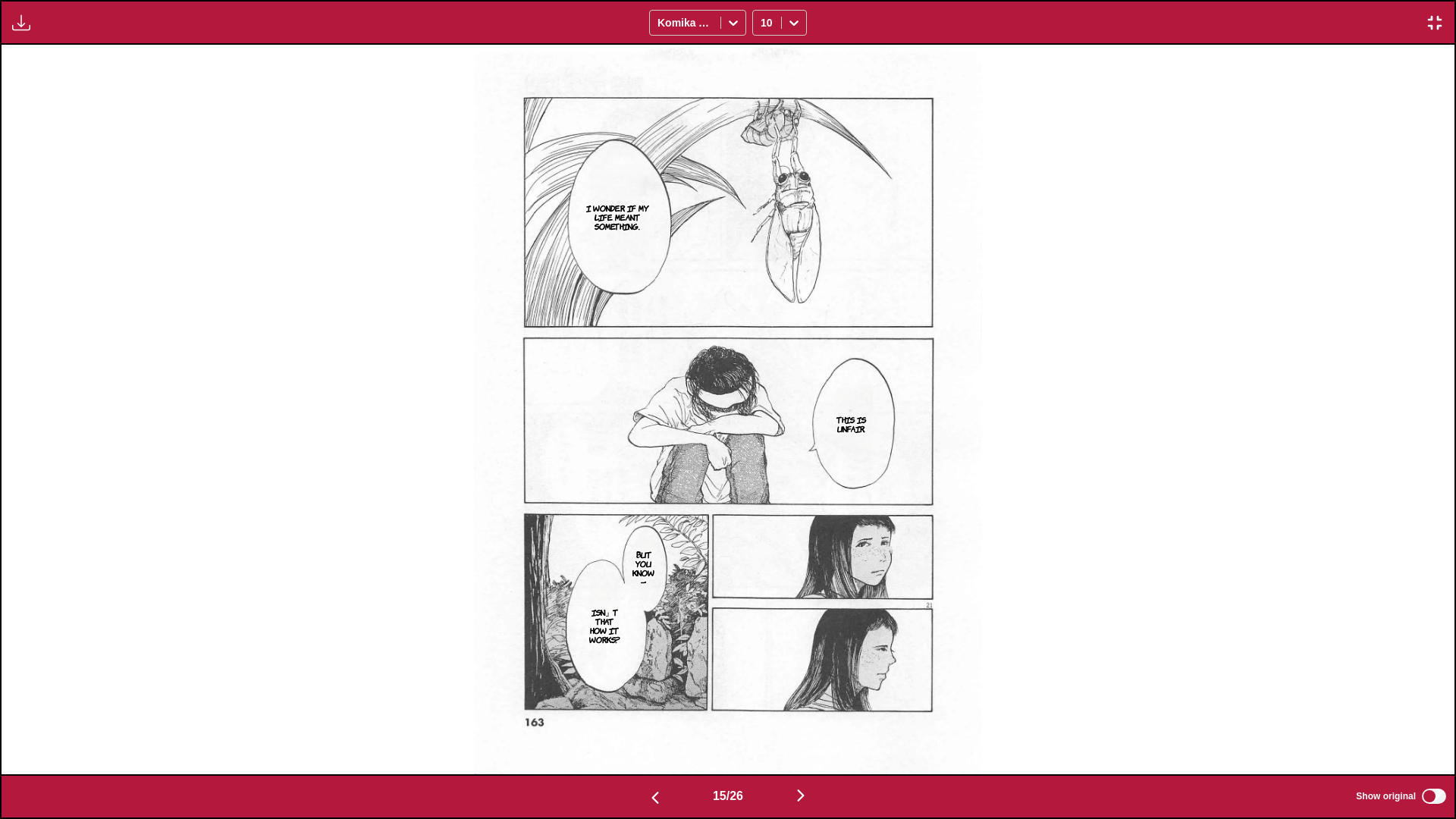
click at [807, 792] on img "button" at bounding box center [801, 795] width 19 height 19
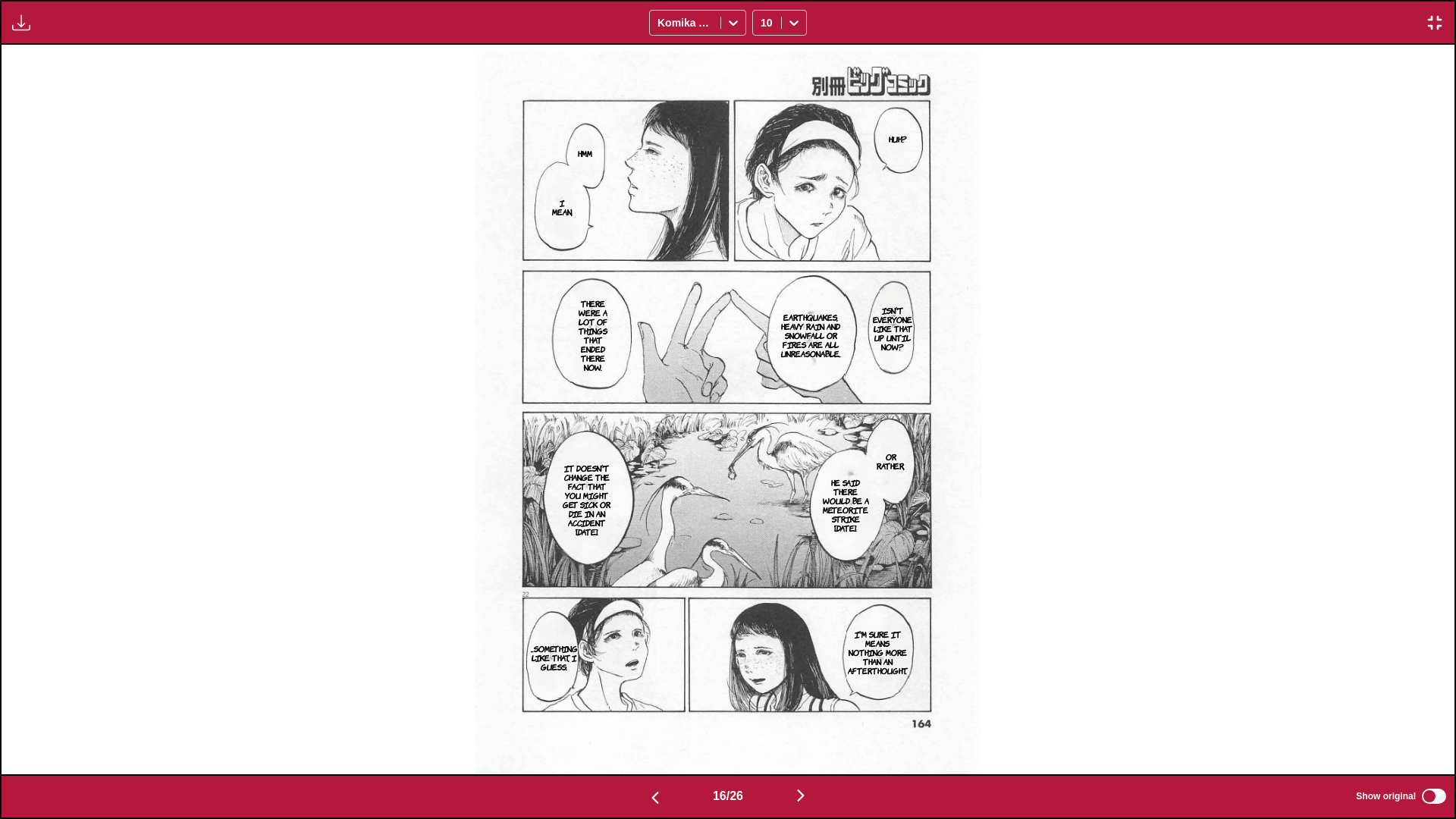
click at [806, 799] on img "button" at bounding box center [801, 795] width 19 height 19
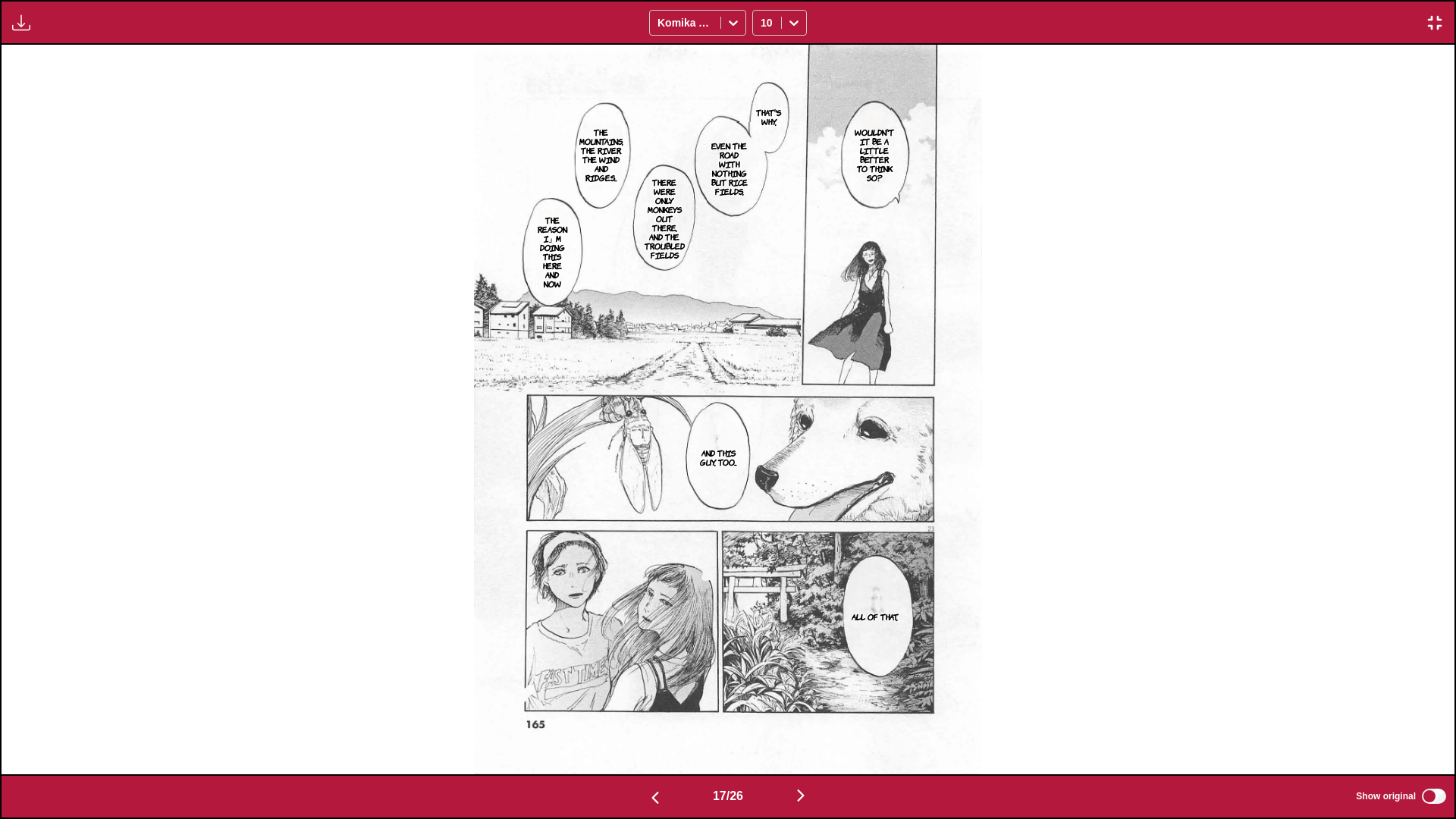
click at [806, 799] on img "button" at bounding box center [801, 795] width 19 height 19
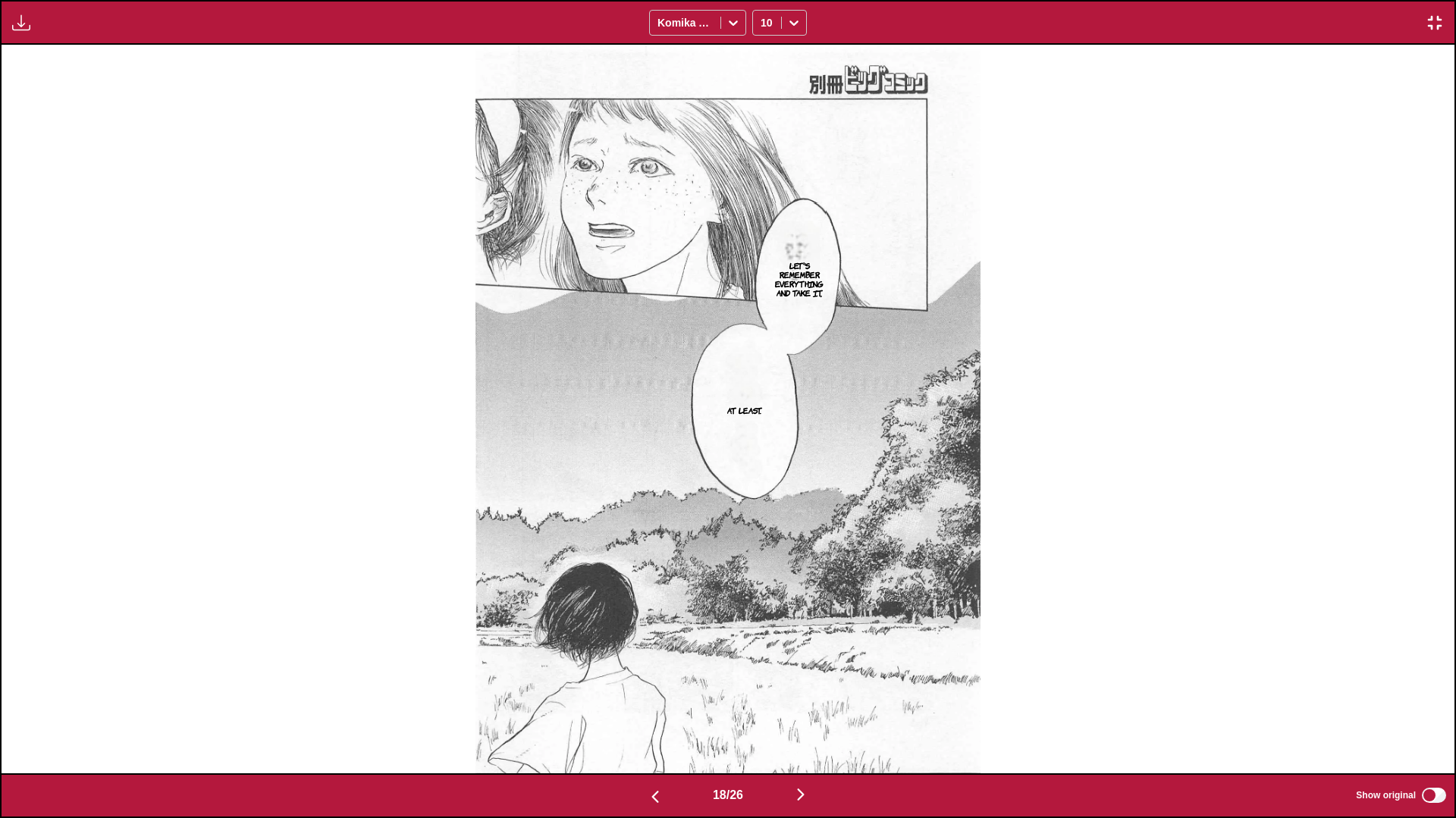
click at [805, 795] on img "button" at bounding box center [801, 794] width 19 height 19
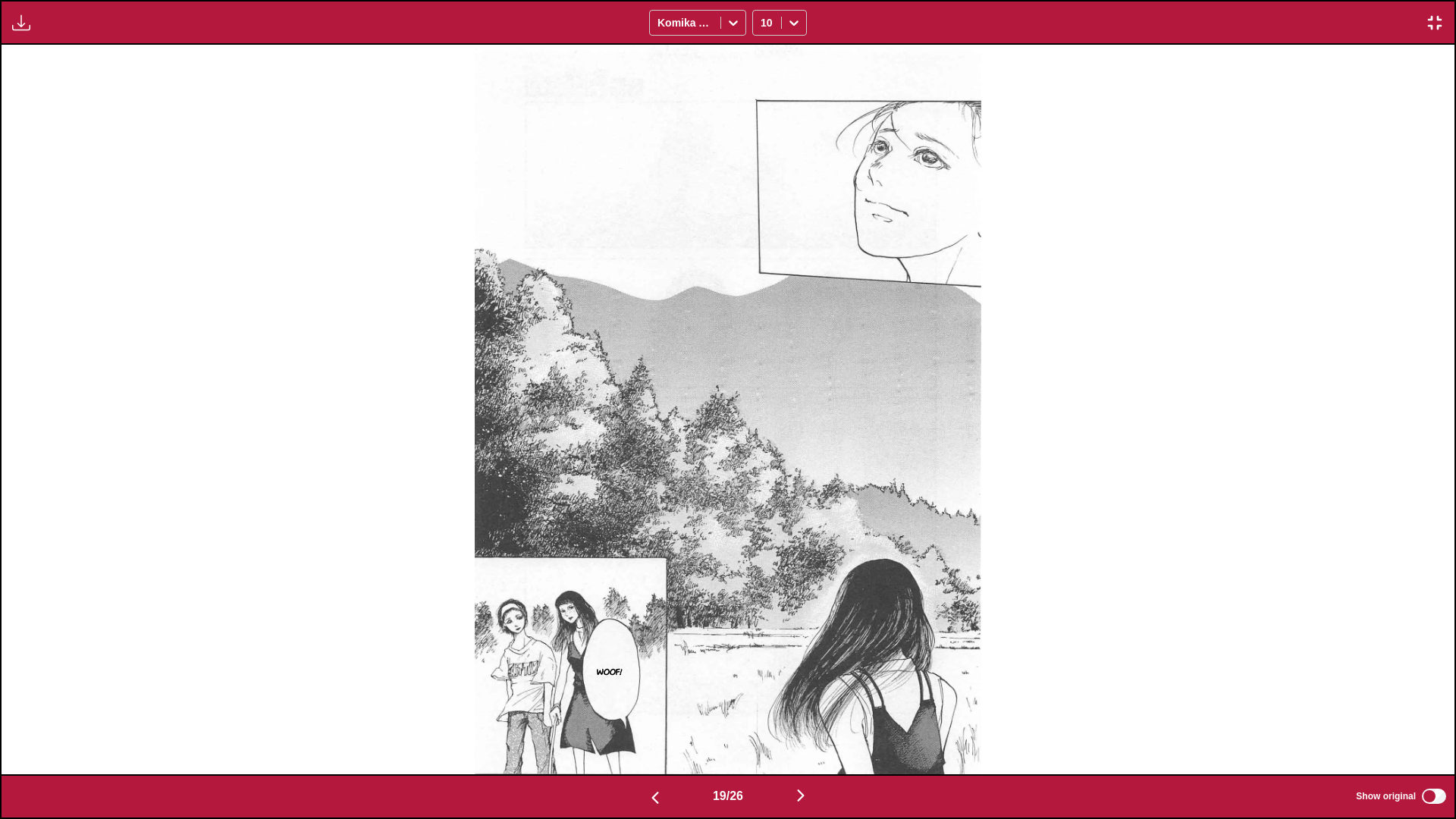
click at [805, 792] on img "button" at bounding box center [801, 795] width 19 height 19
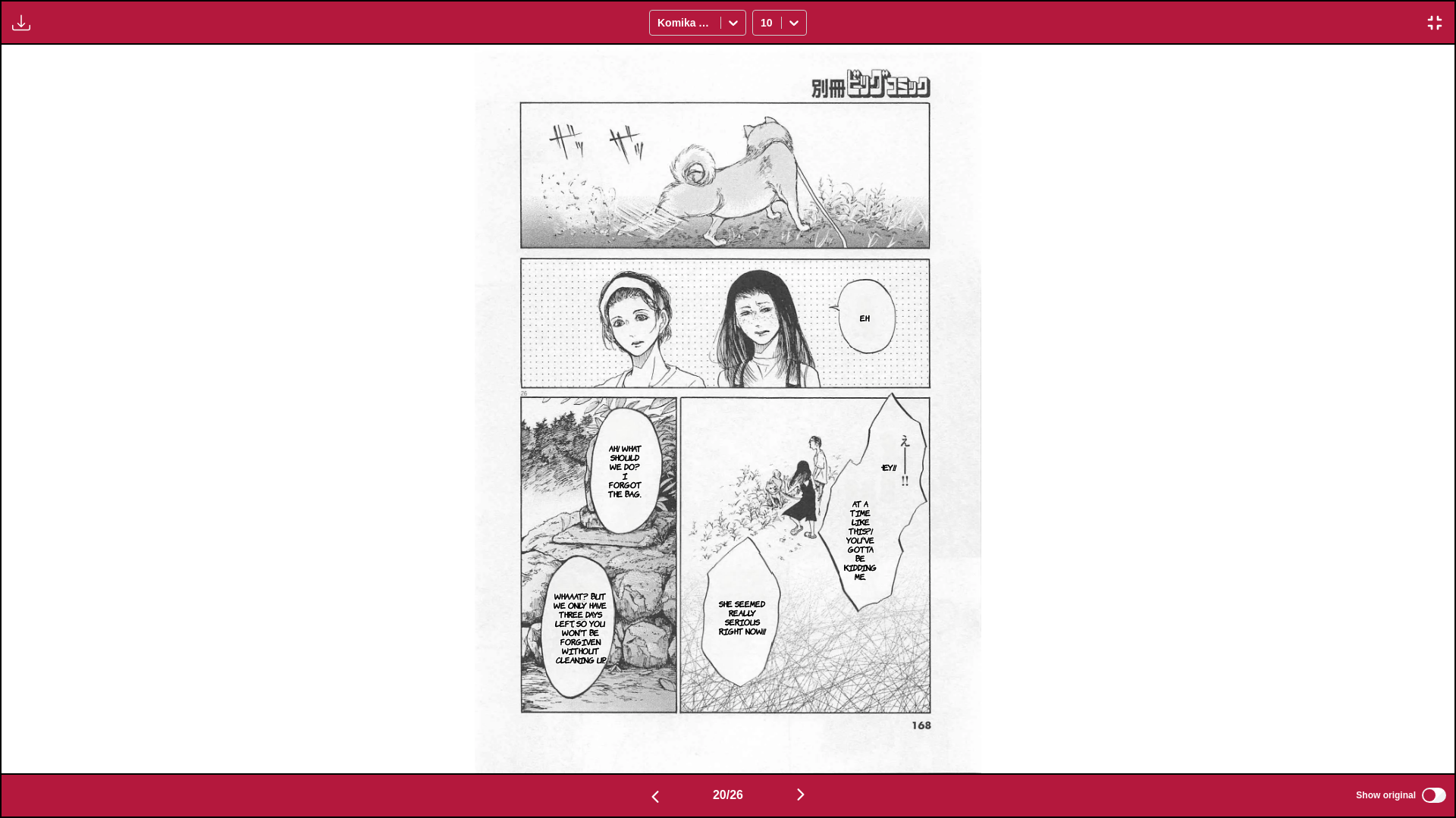
click at [802, 798] on img "button" at bounding box center [801, 794] width 19 height 19
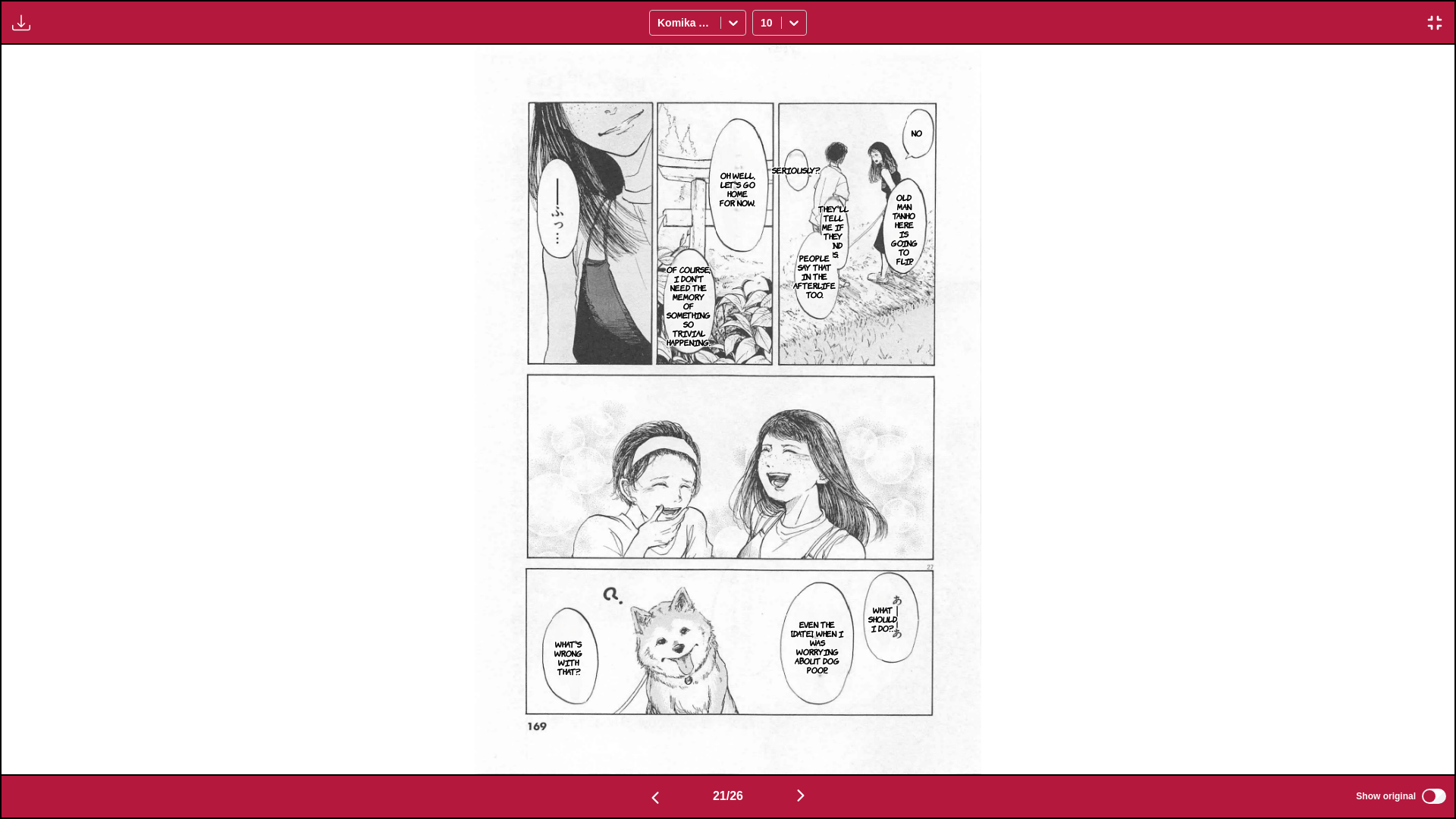
click at [810, 794] on img "button" at bounding box center [801, 795] width 19 height 19
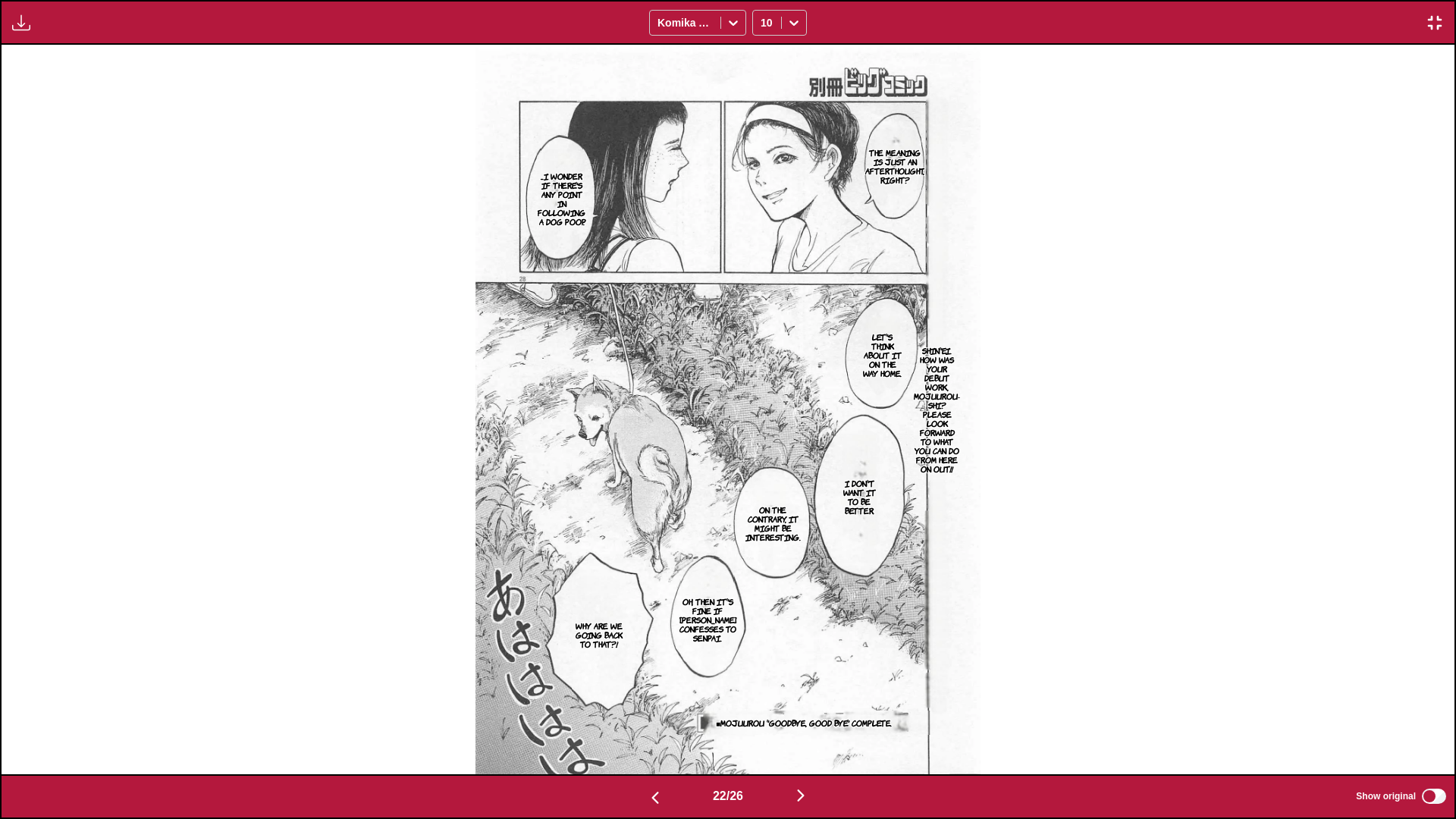
click at [810, 792] on img "button" at bounding box center [801, 795] width 19 height 19
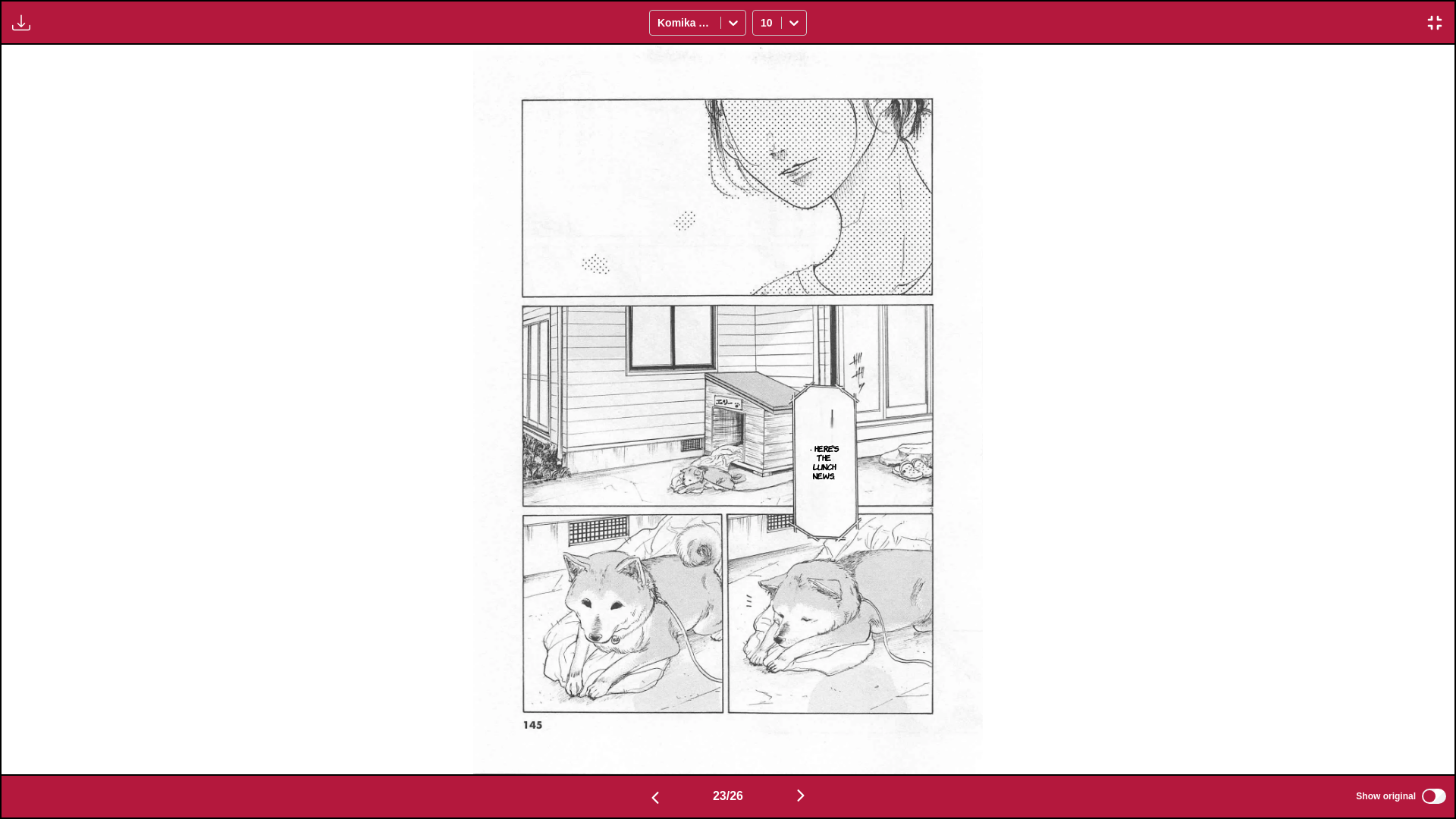
click at [809, 792] on img "button" at bounding box center [801, 795] width 19 height 19
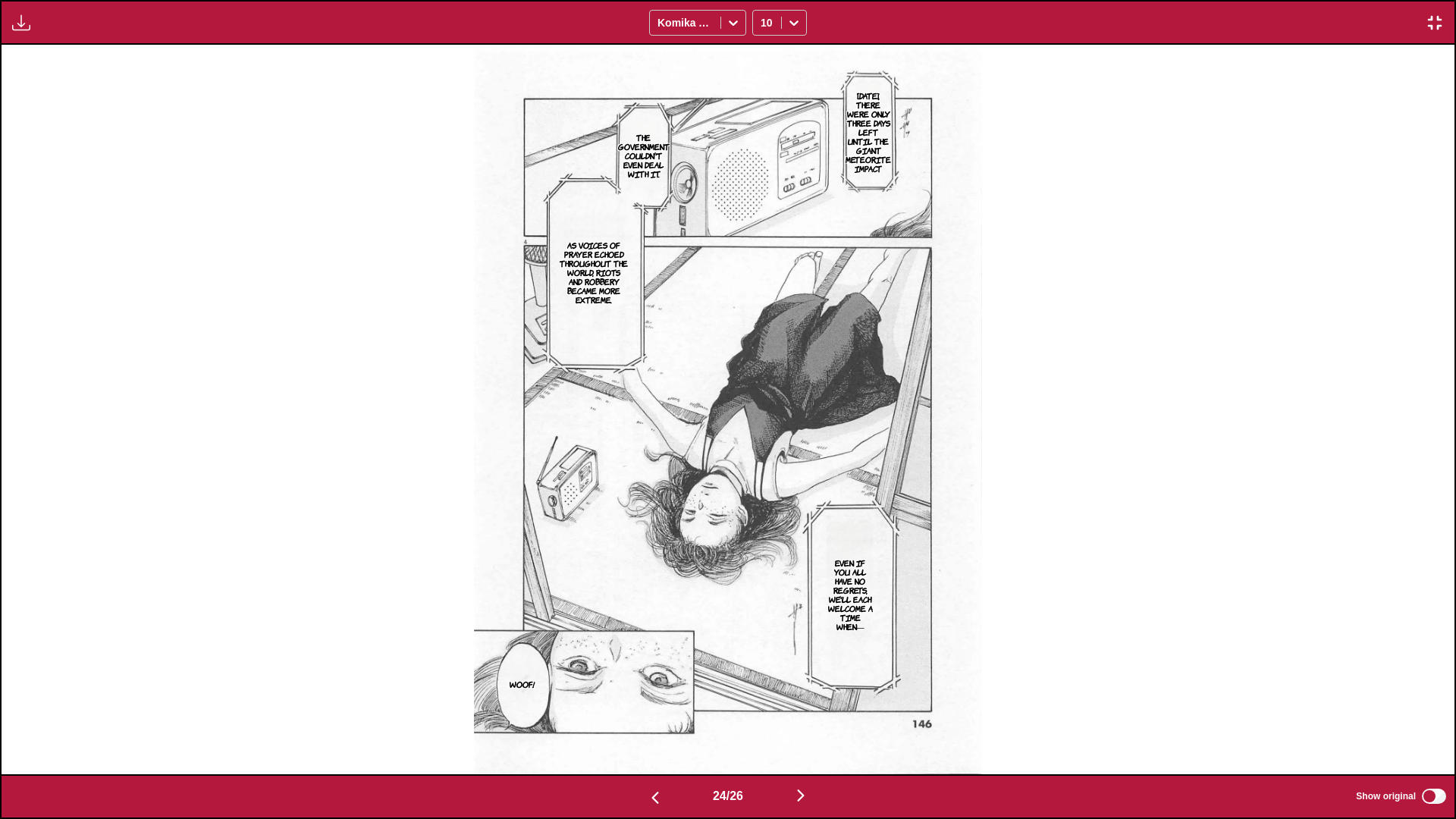
click at [804, 789] on img "button" at bounding box center [801, 795] width 19 height 19
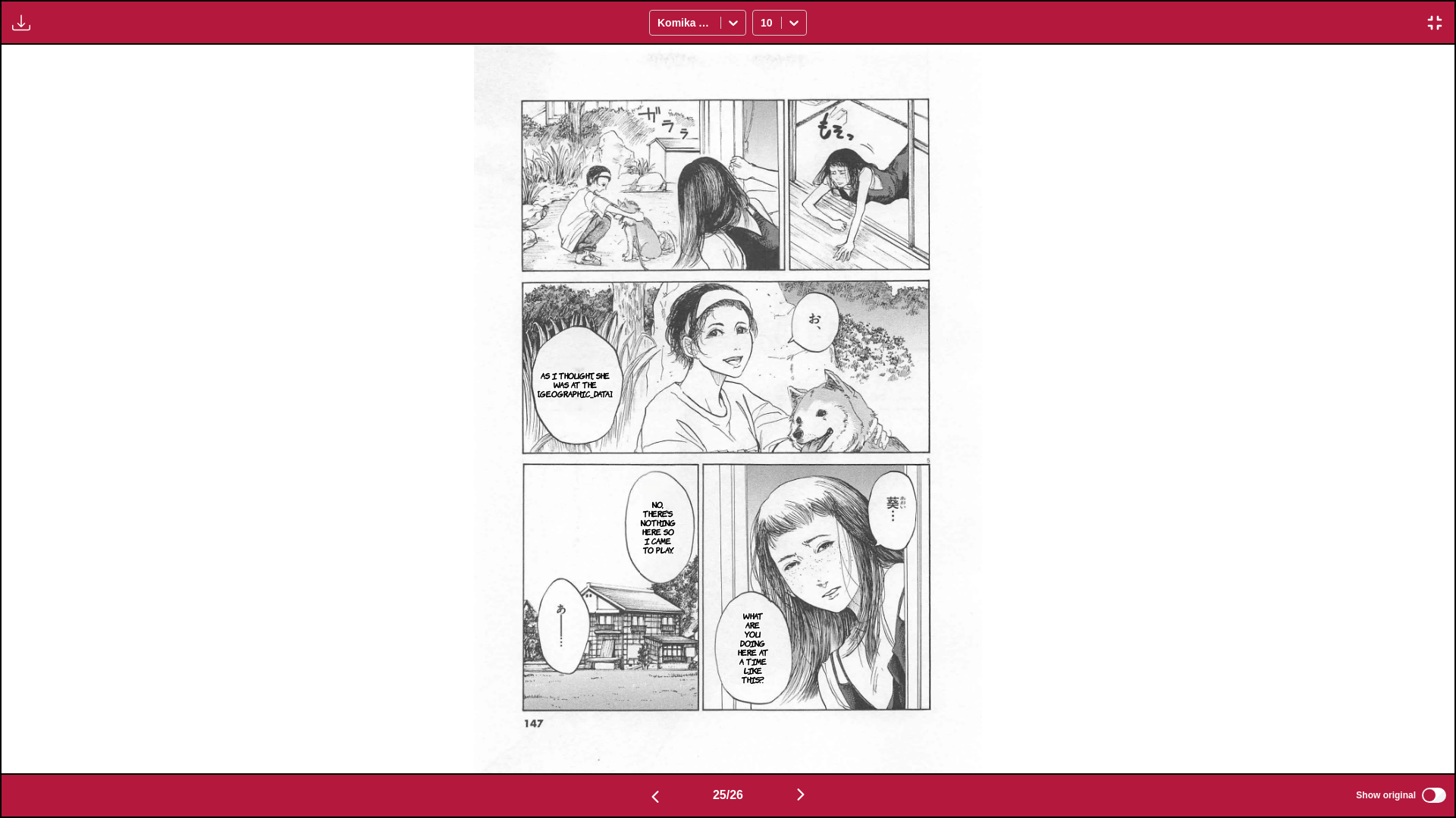
click at [799, 799] on img "button" at bounding box center [801, 794] width 19 height 19
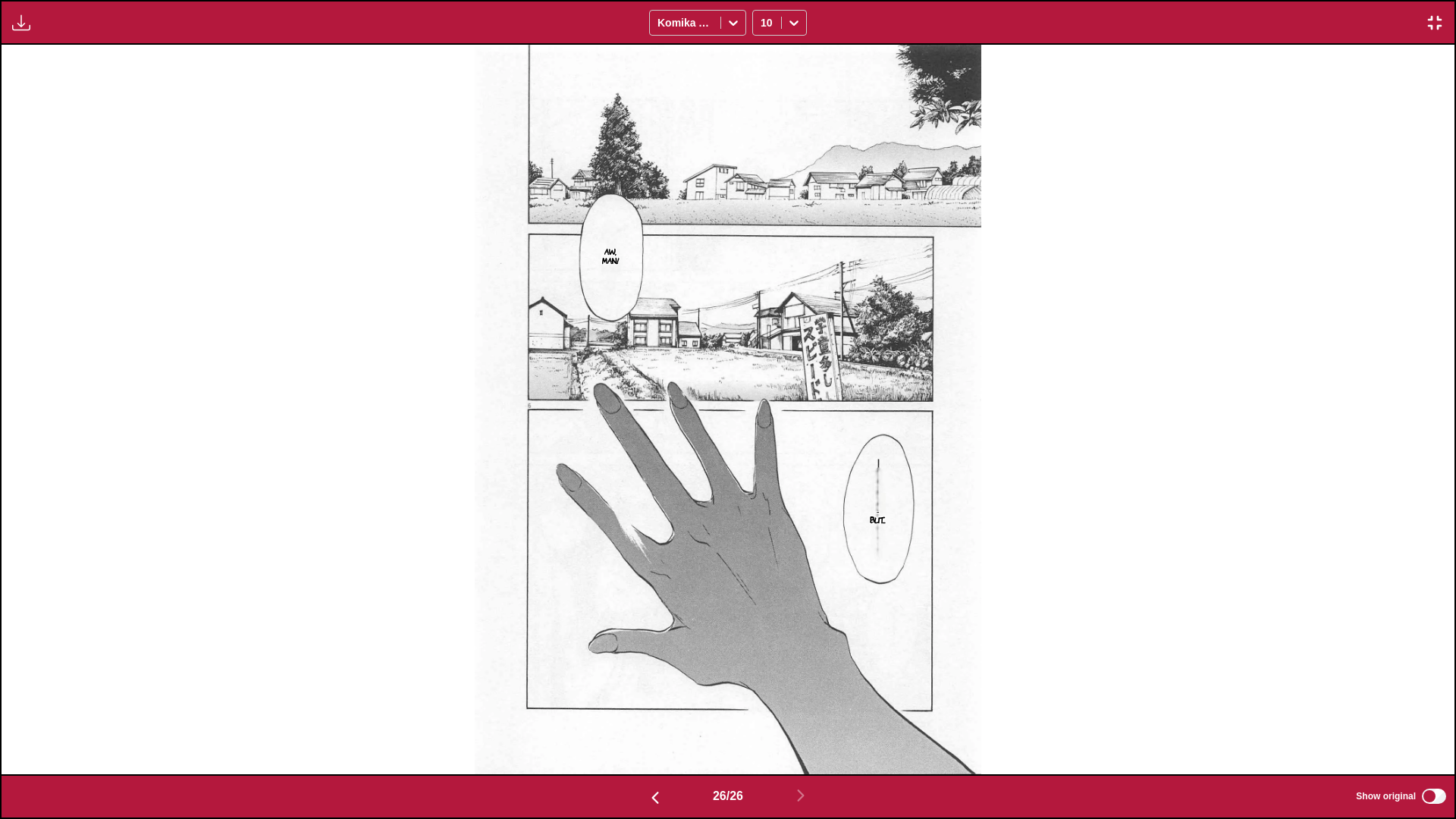
click at [1434, 30] on img "button" at bounding box center [1435, 23] width 19 height 19
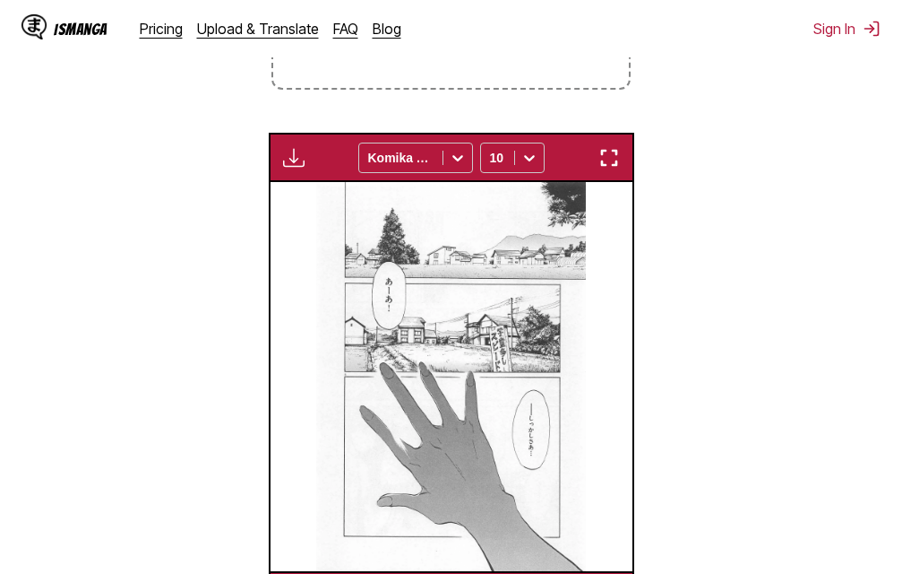
scroll to position [0, 9051]
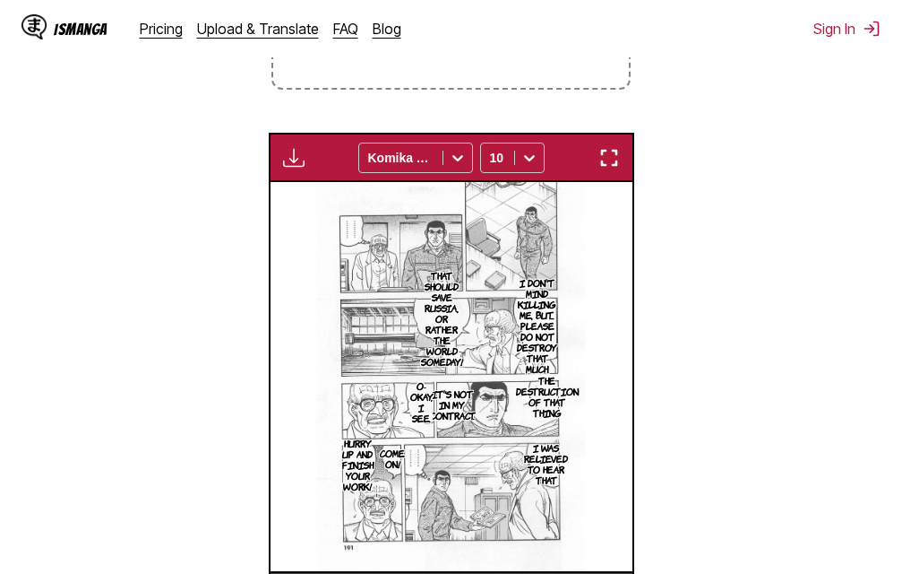
scroll to position [469, 0]
click at [617, 159] on img "button" at bounding box center [610, 158] width 22 height 22
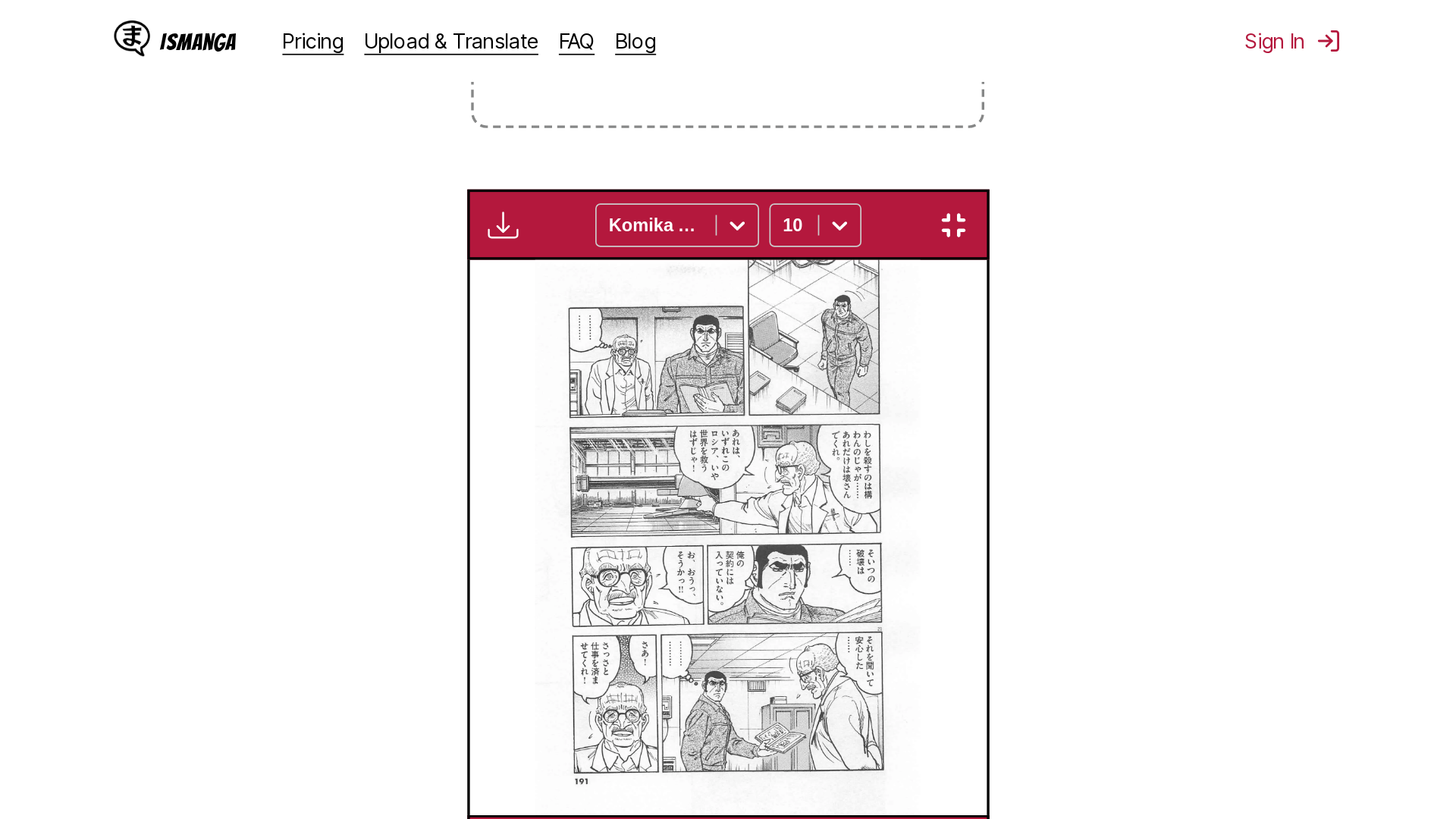
scroll to position [159, 0]
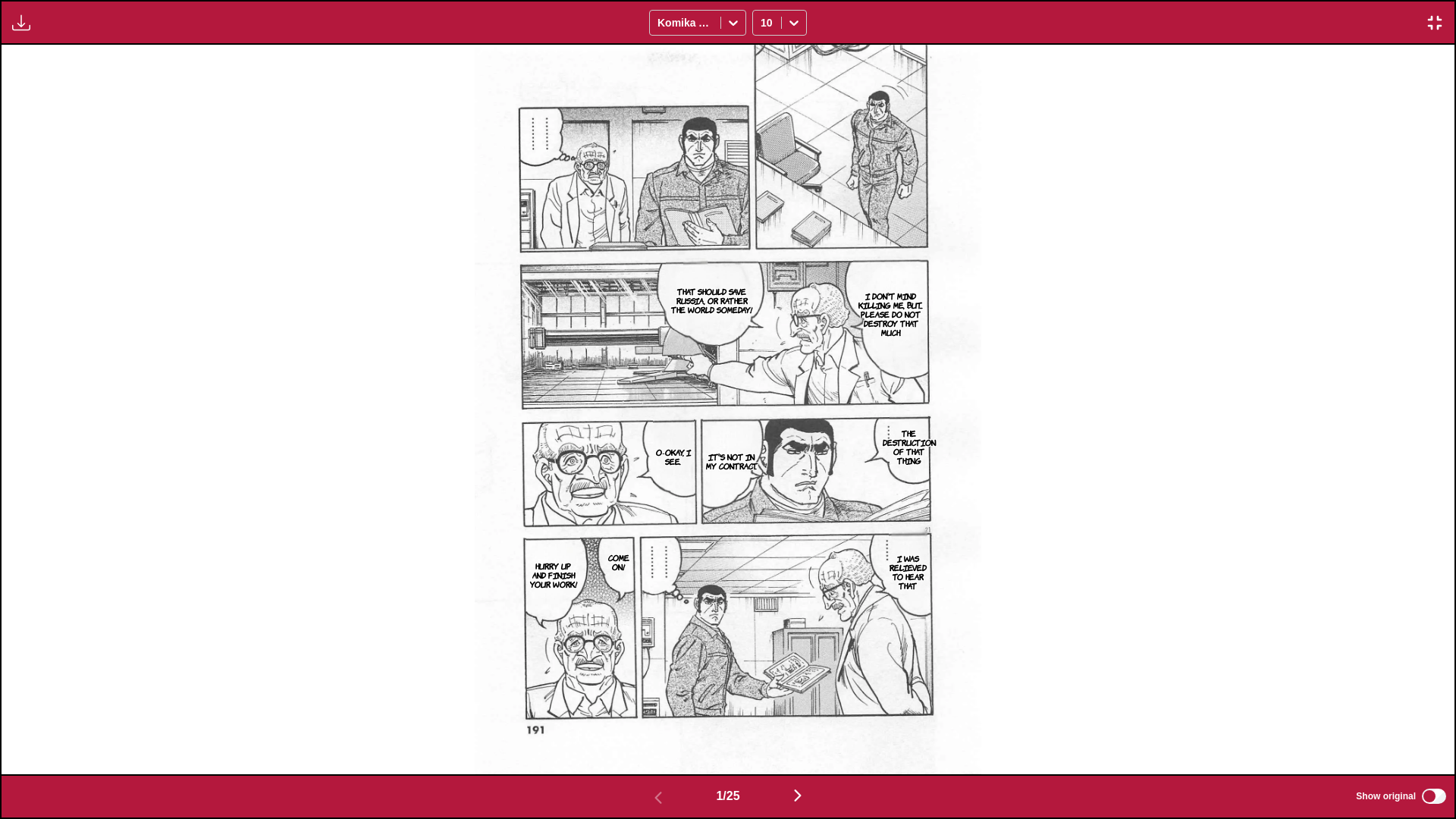
click at [763, 485] on img "button" at bounding box center [798, 795] width 19 height 19
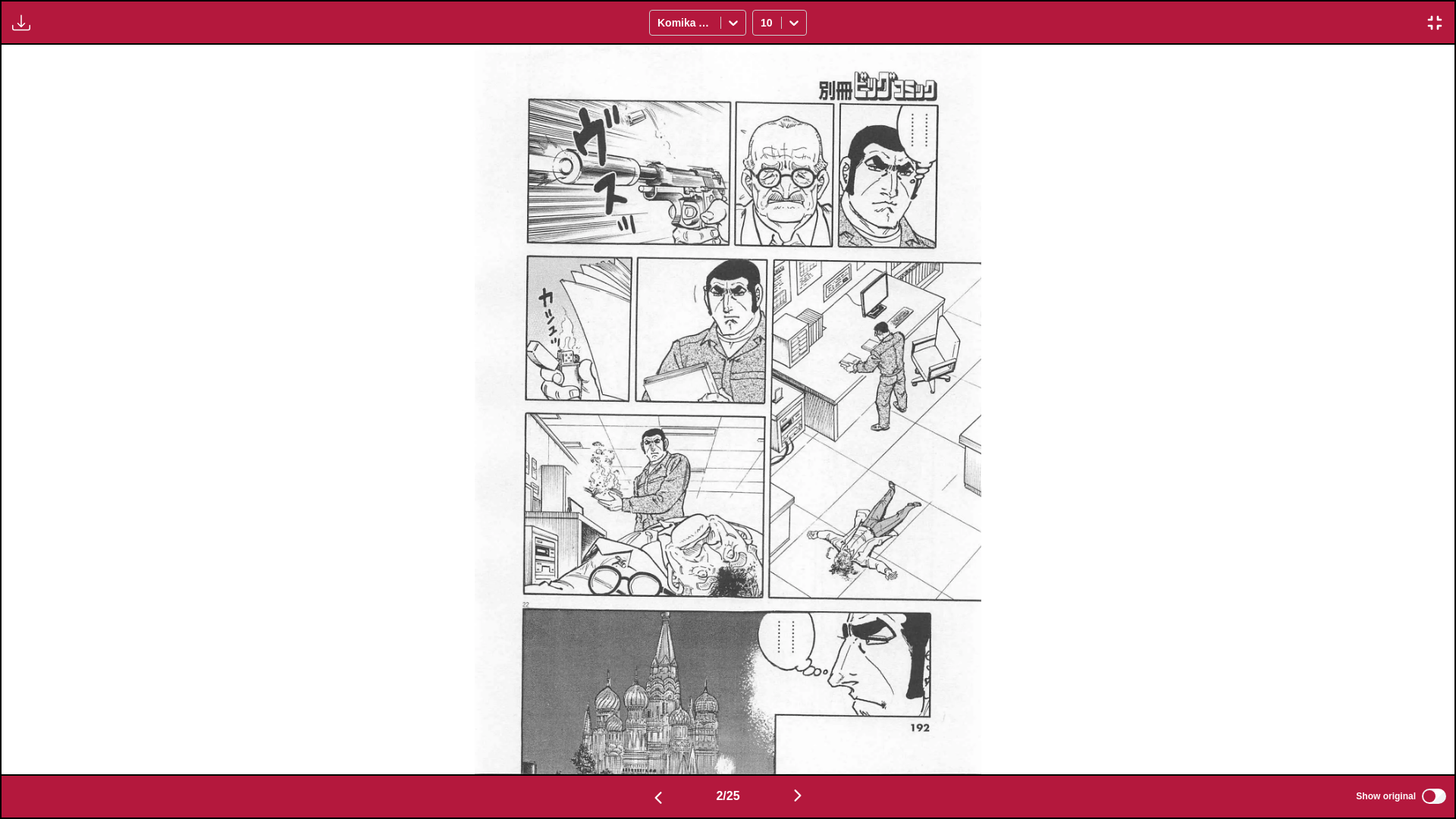
click at [763, 485] on img "button" at bounding box center [798, 795] width 19 height 19
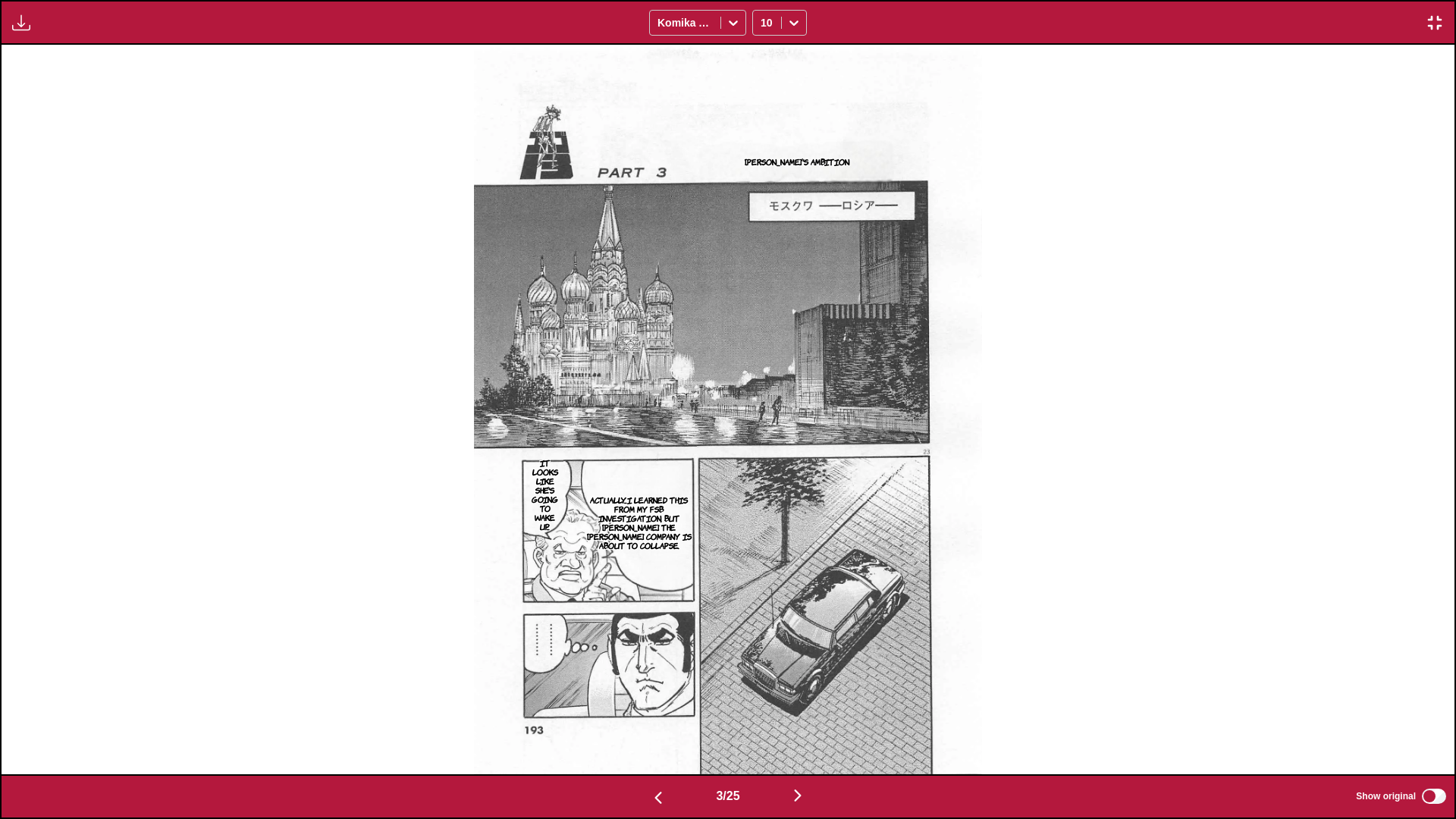
click at [763, 485] on img "button" at bounding box center [798, 795] width 19 height 19
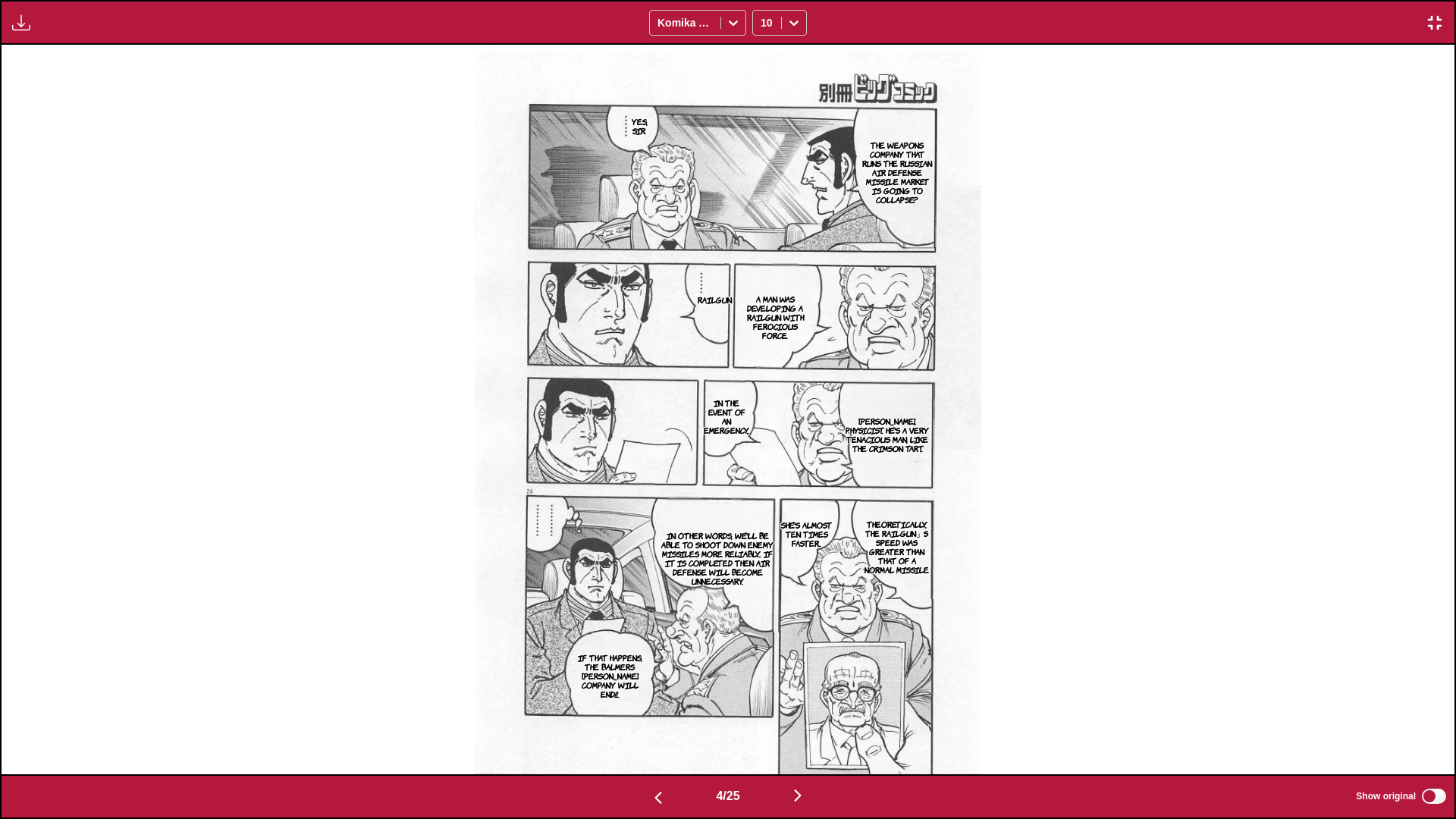
click at [763, 485] on img "button" at bounding box center [798, 795] width 19 height 19
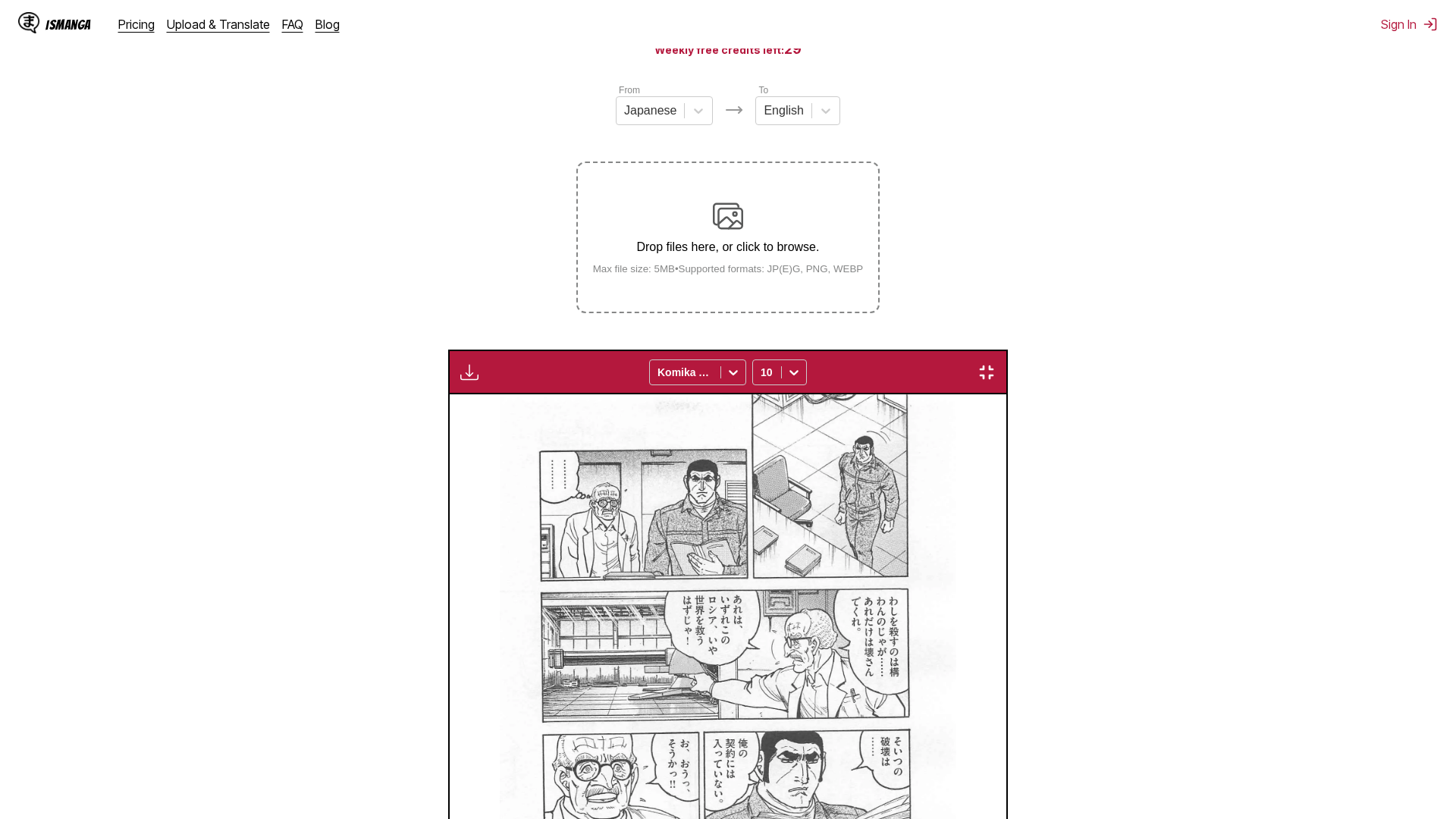
scroll to position [0, 5810]
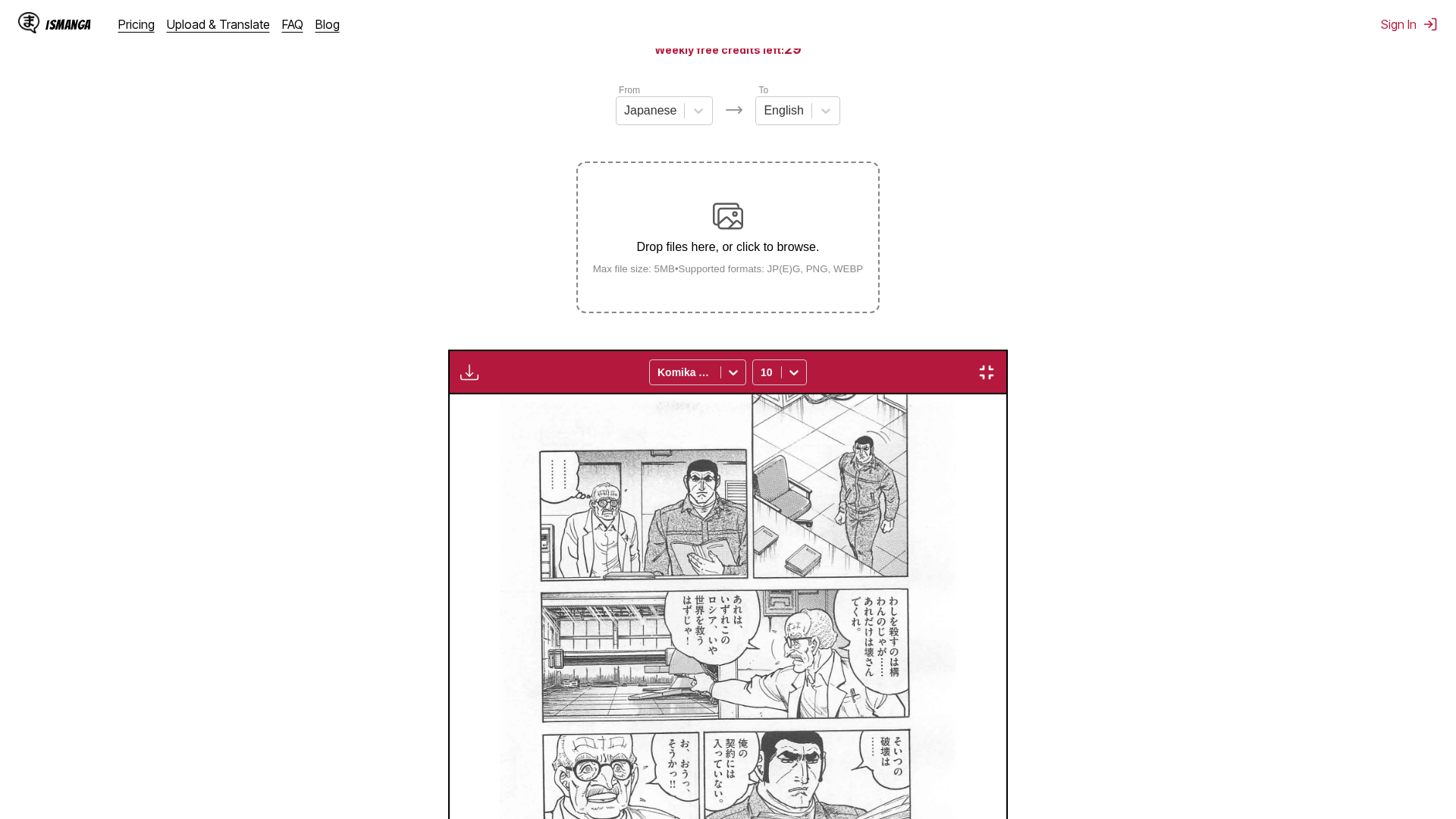
scroll to position [0, 15979]
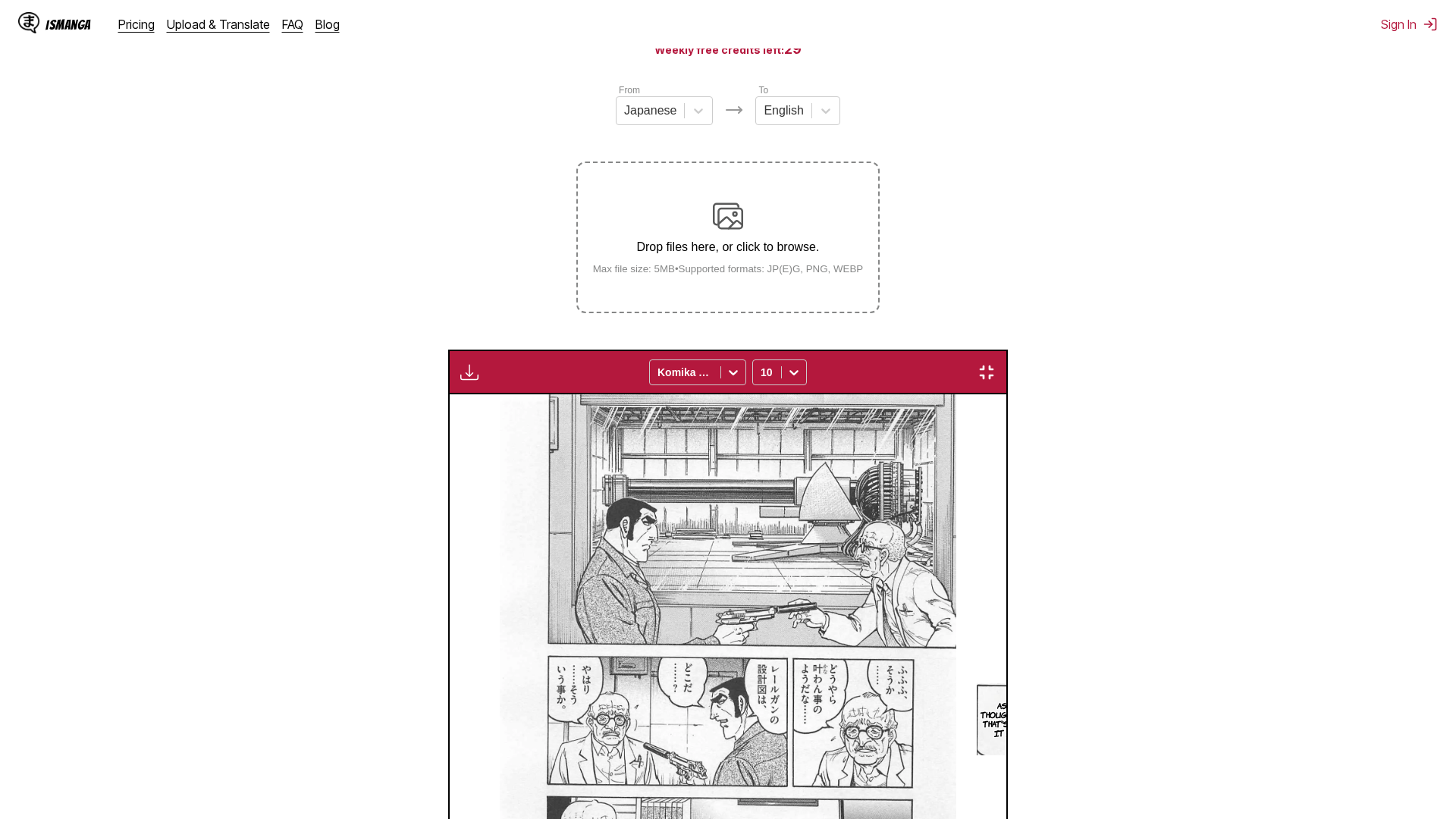
scroll to position [0, 20337]
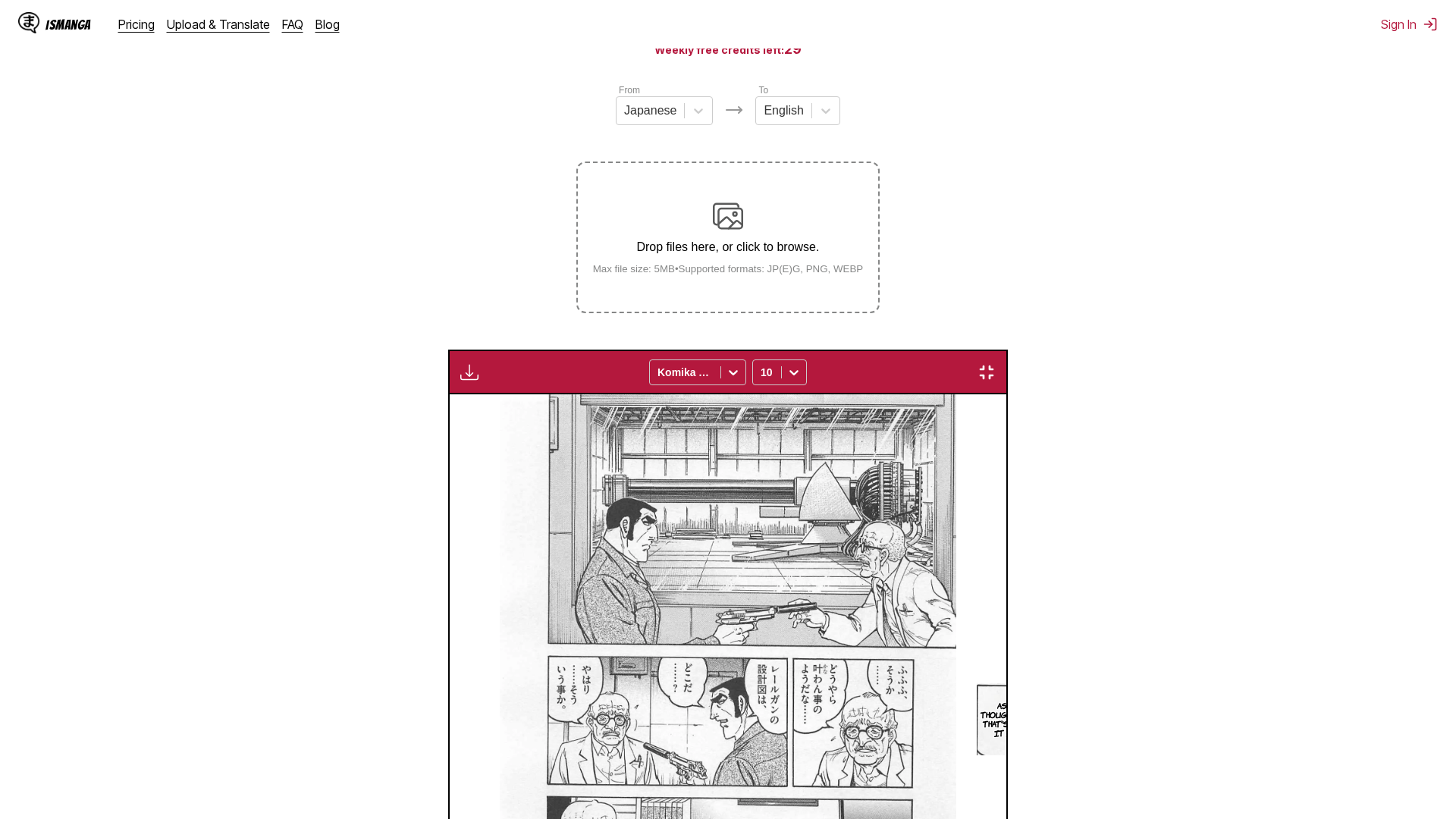
scroll to position [0, 27600]
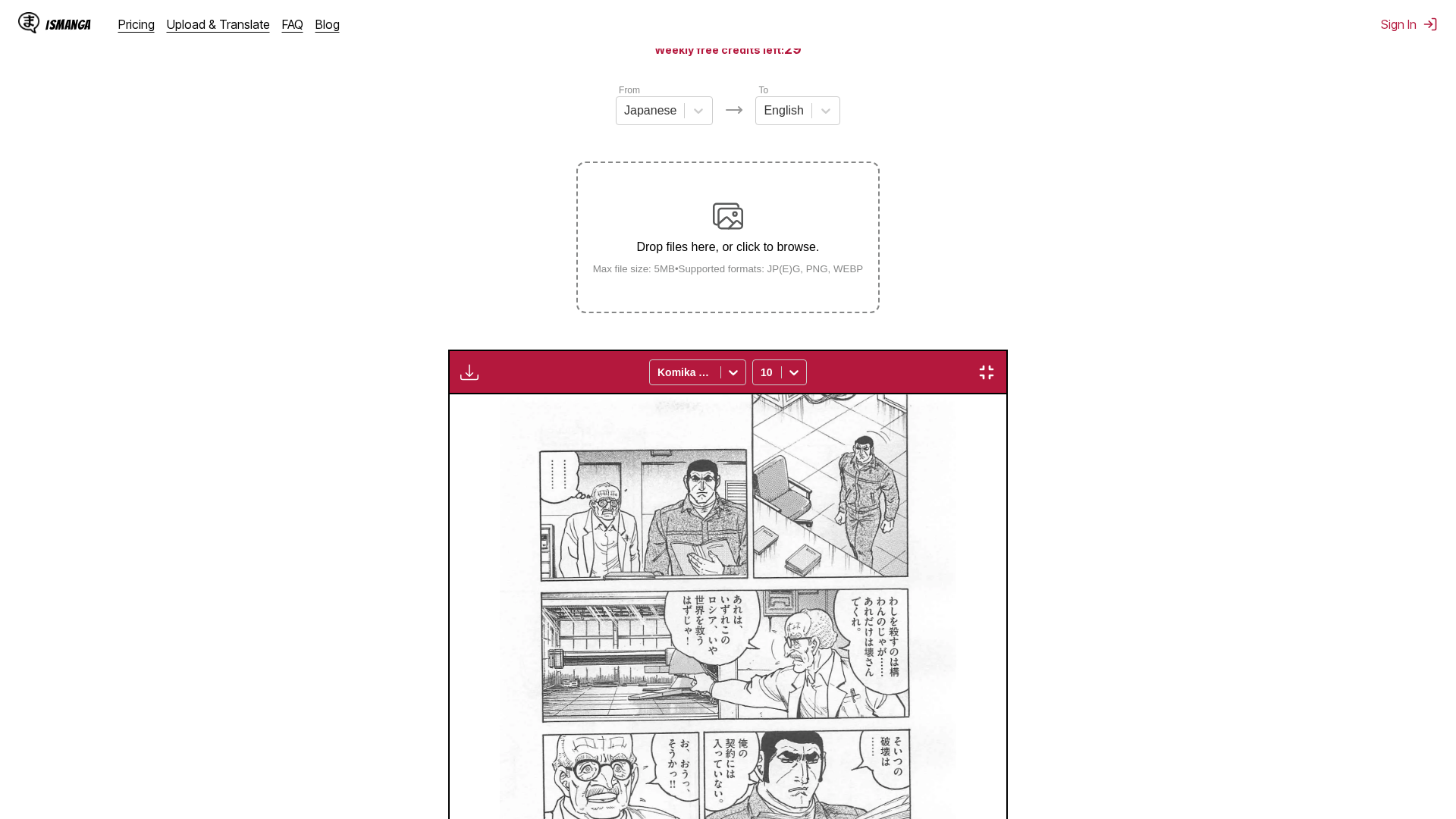
scroll to position [0, 30505]
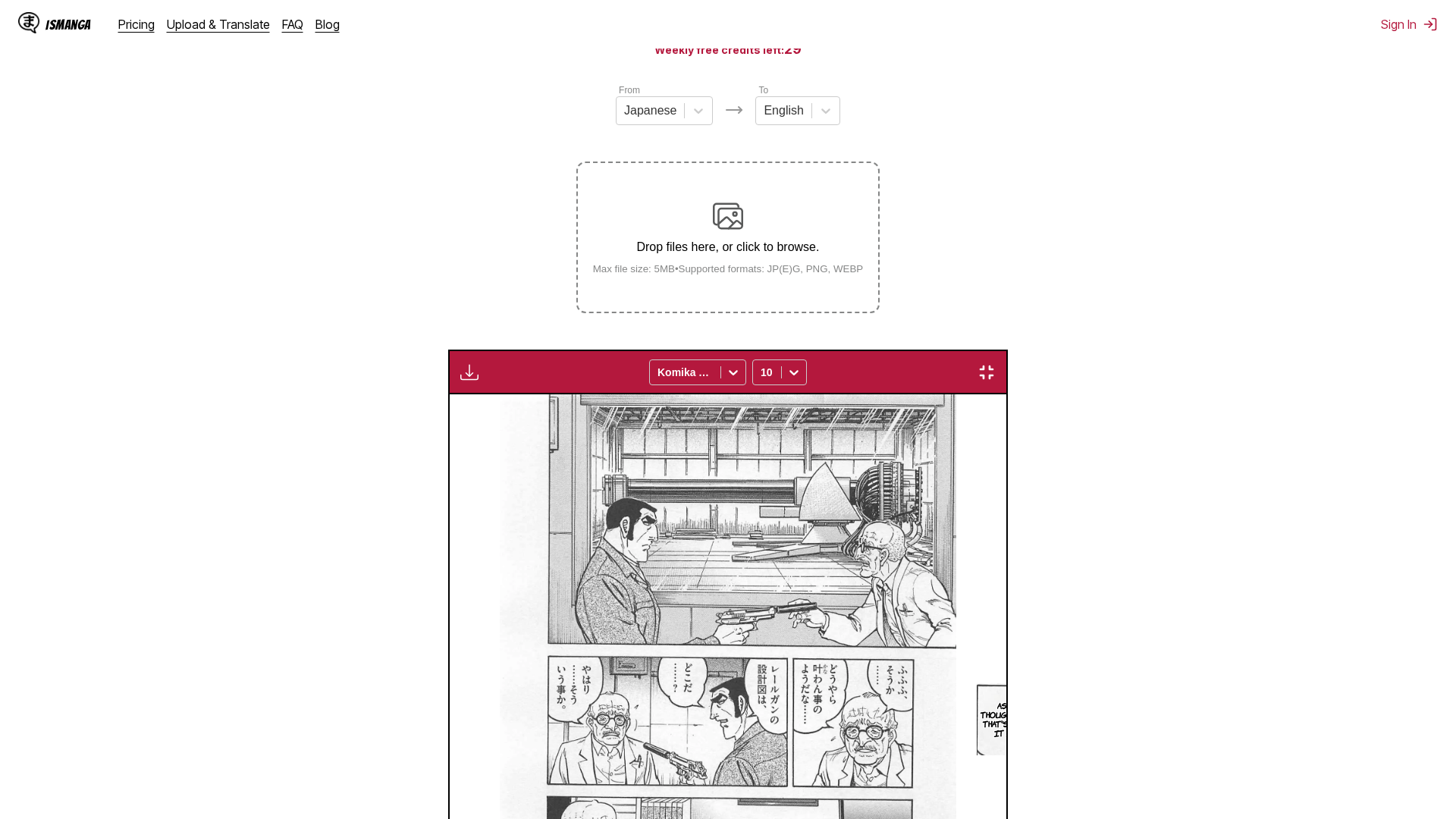
scroll to position [0, 34863]
click at [996, 363] on img "button" at bounding box center [986, 372] width 19 height 19
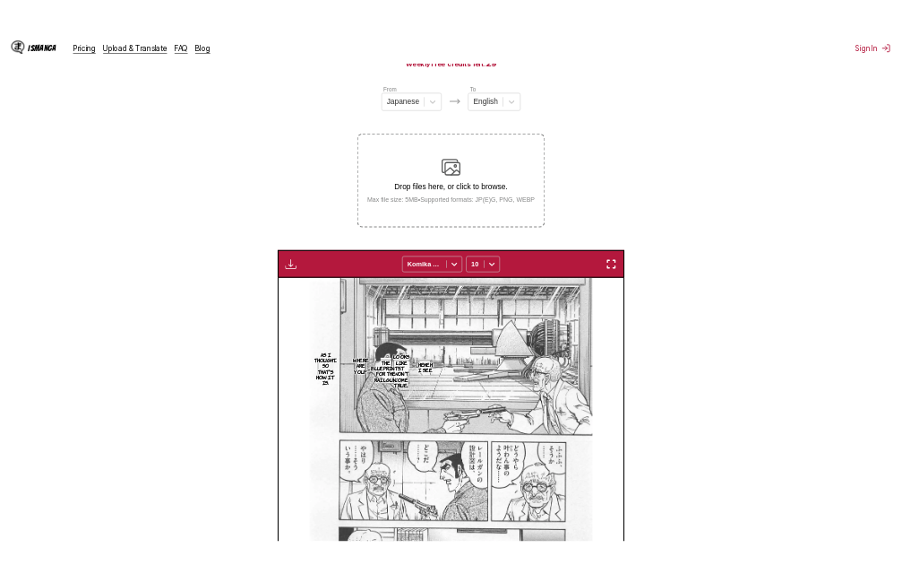
scroll to position [0, 8689]
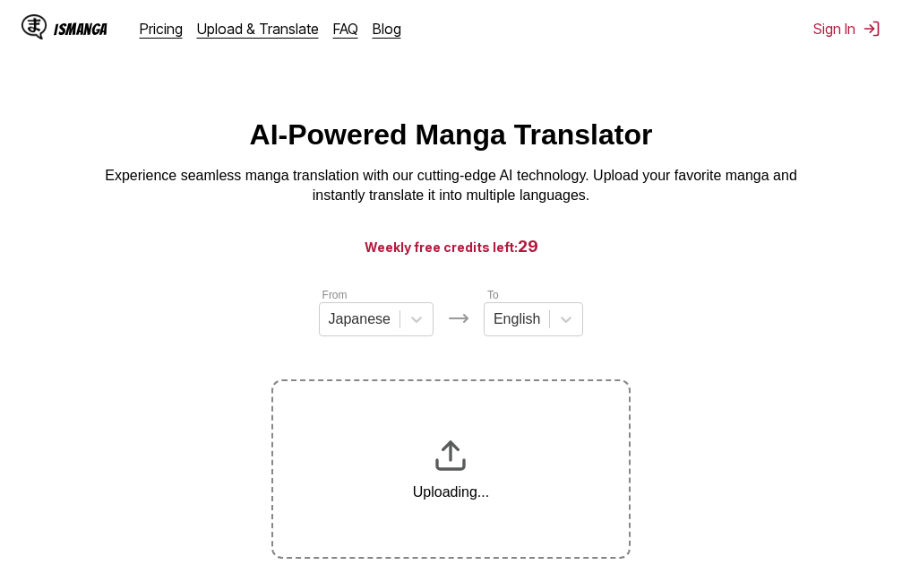
scroll to position [228, 0]
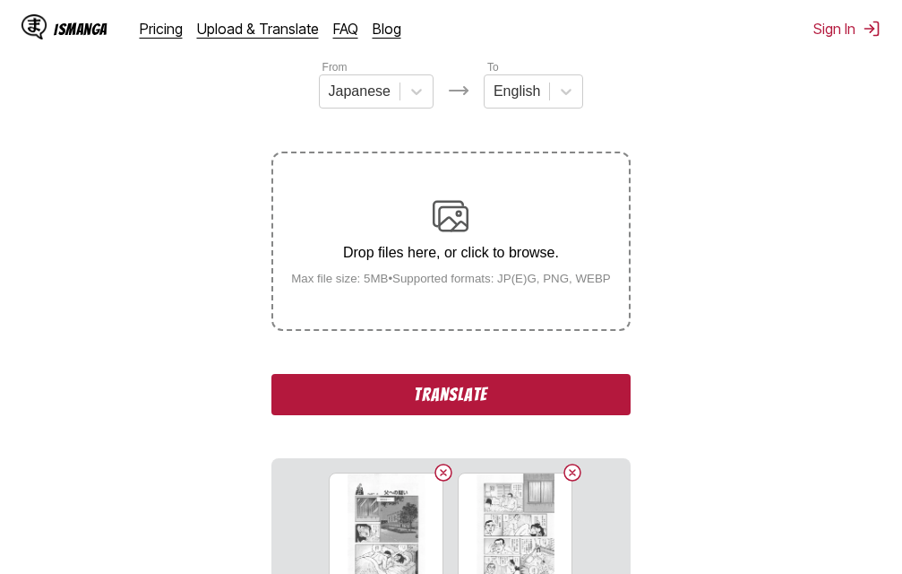
click at [442, 393] on button "Translate" at bounding box center [451, 394] width 358 height 41
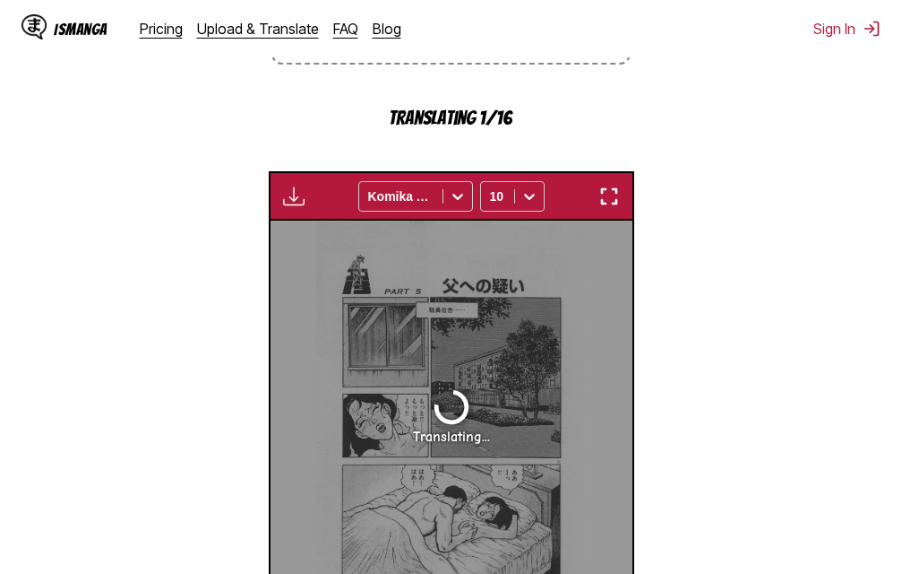
scroll to position [492, 0]
